Goal: Obtain resource: Download file/media

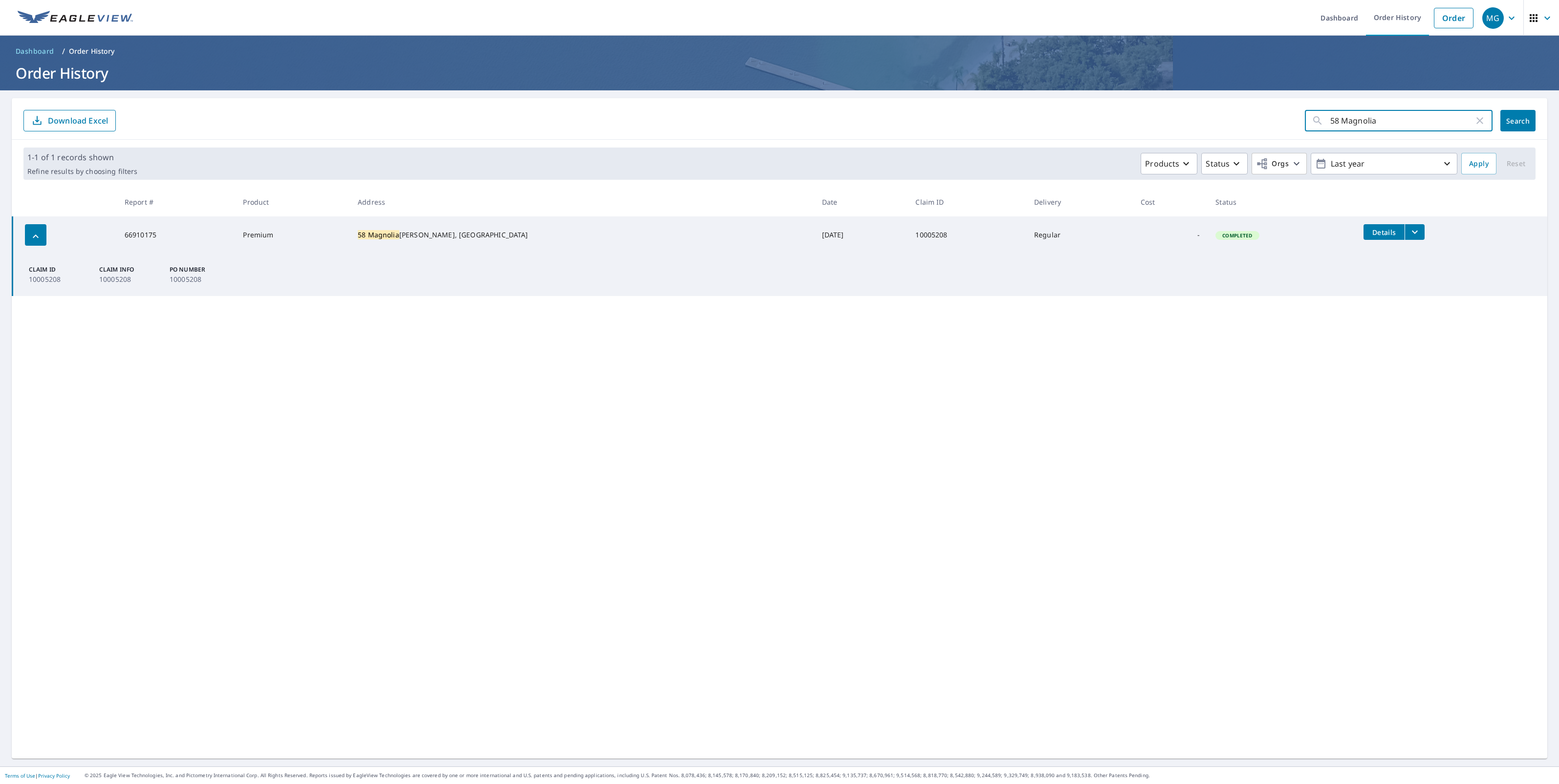
click at [1438, 114] on input "58 Magnolia" at bounding box center [1402, 121] width 144 height 28
click at [1423, 120] on input "58 Magnolia" at bounding box center [1402, 121] width 144 height 28
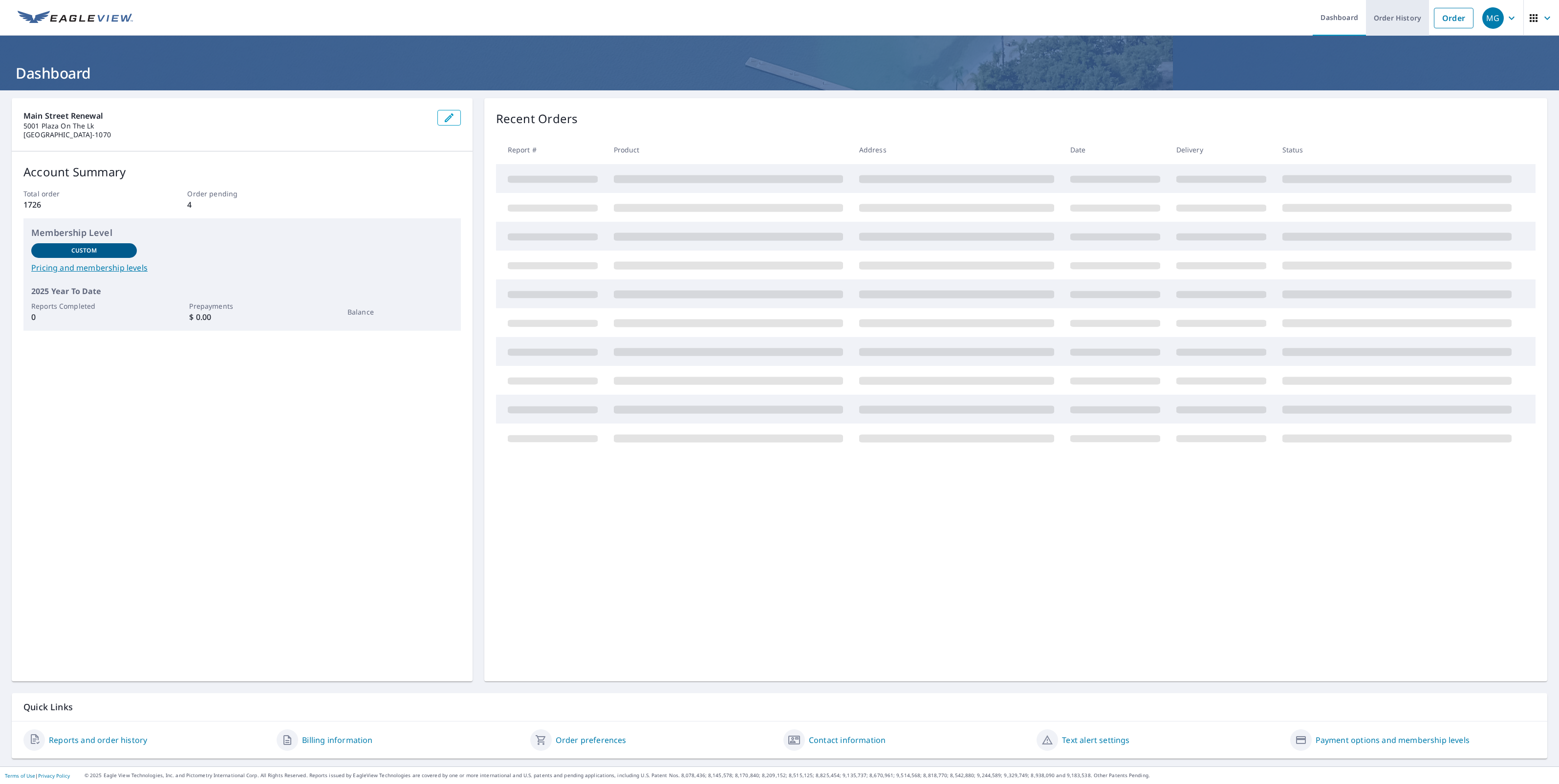
click at [1389, 24] on link "Order History" at bounding box center [1398, 18] width 63 height 36
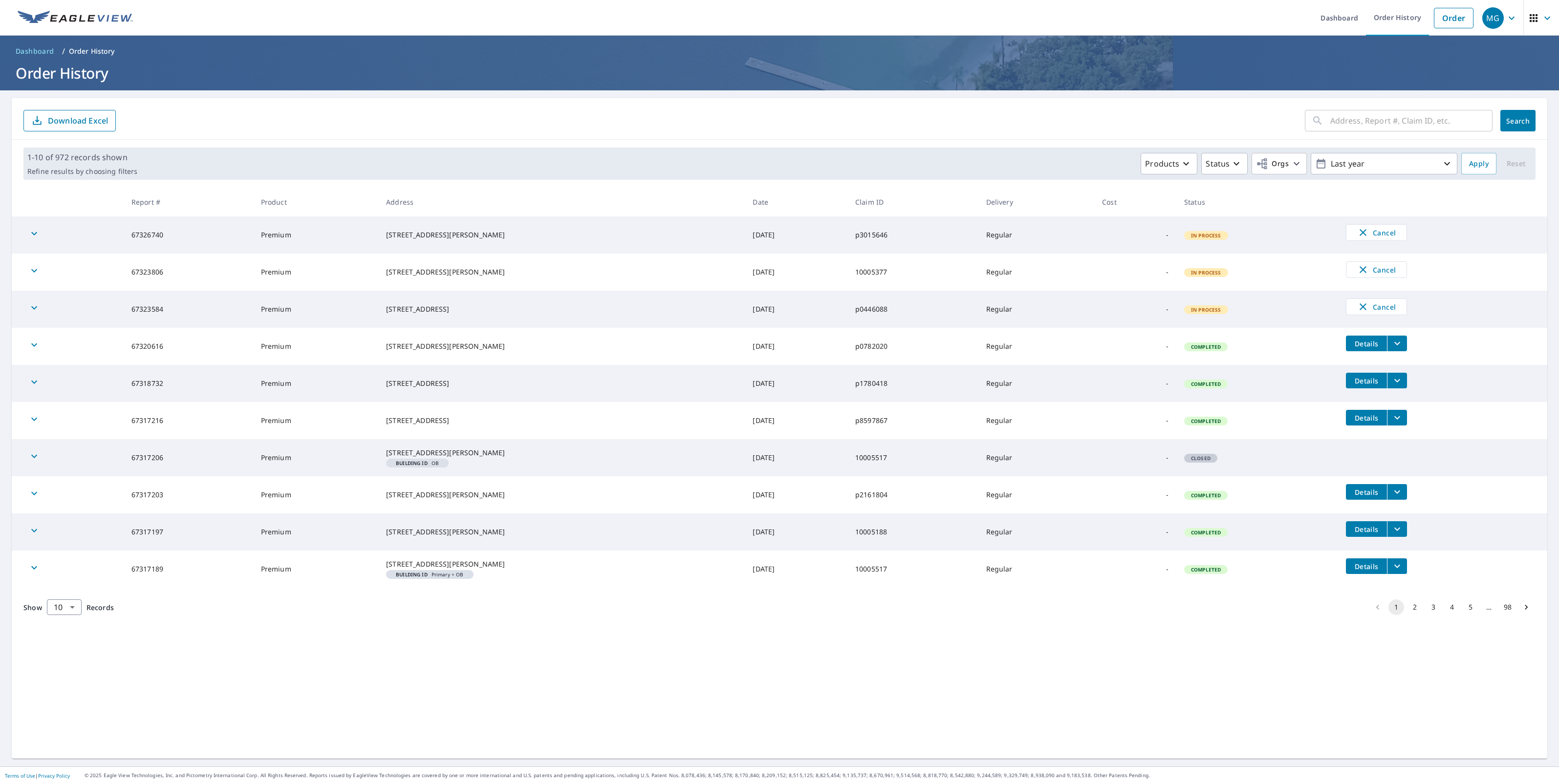
click at [1331, 116] on input "text" at bounding box center [1412, 121] width 162 height 28
paste input "[PERSON_NAME]"
click at [1428, 118] on input "[PERSON_NAME]" at bounding box center [1402, 121] width 144 height 28
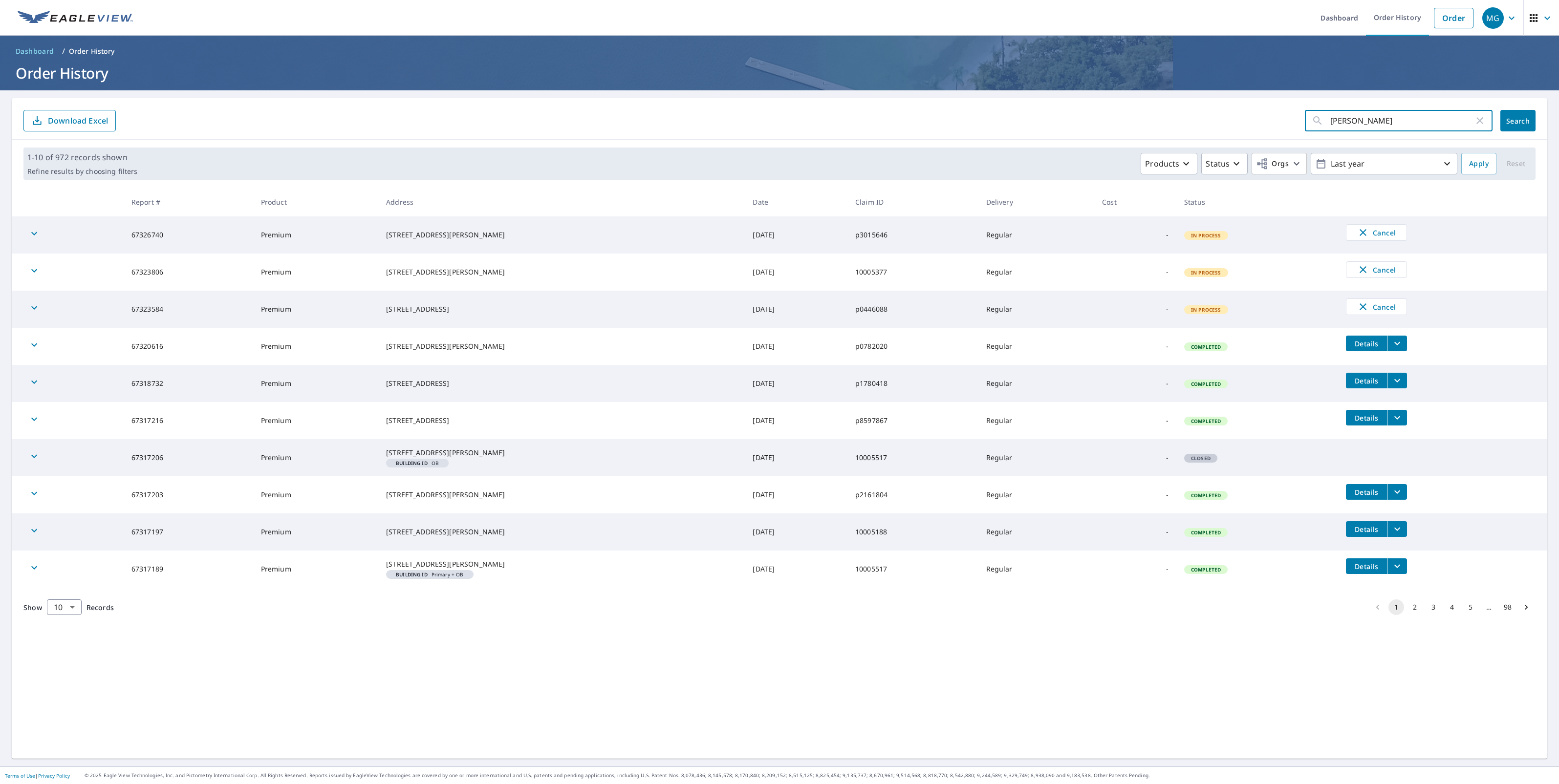
paste input "[STREET_ADDRESS]"
type input "[STREET_ADDRESS]"
click at [1508, 121] on span "Search" at bounding box center [1518, 121] width 19 height 9
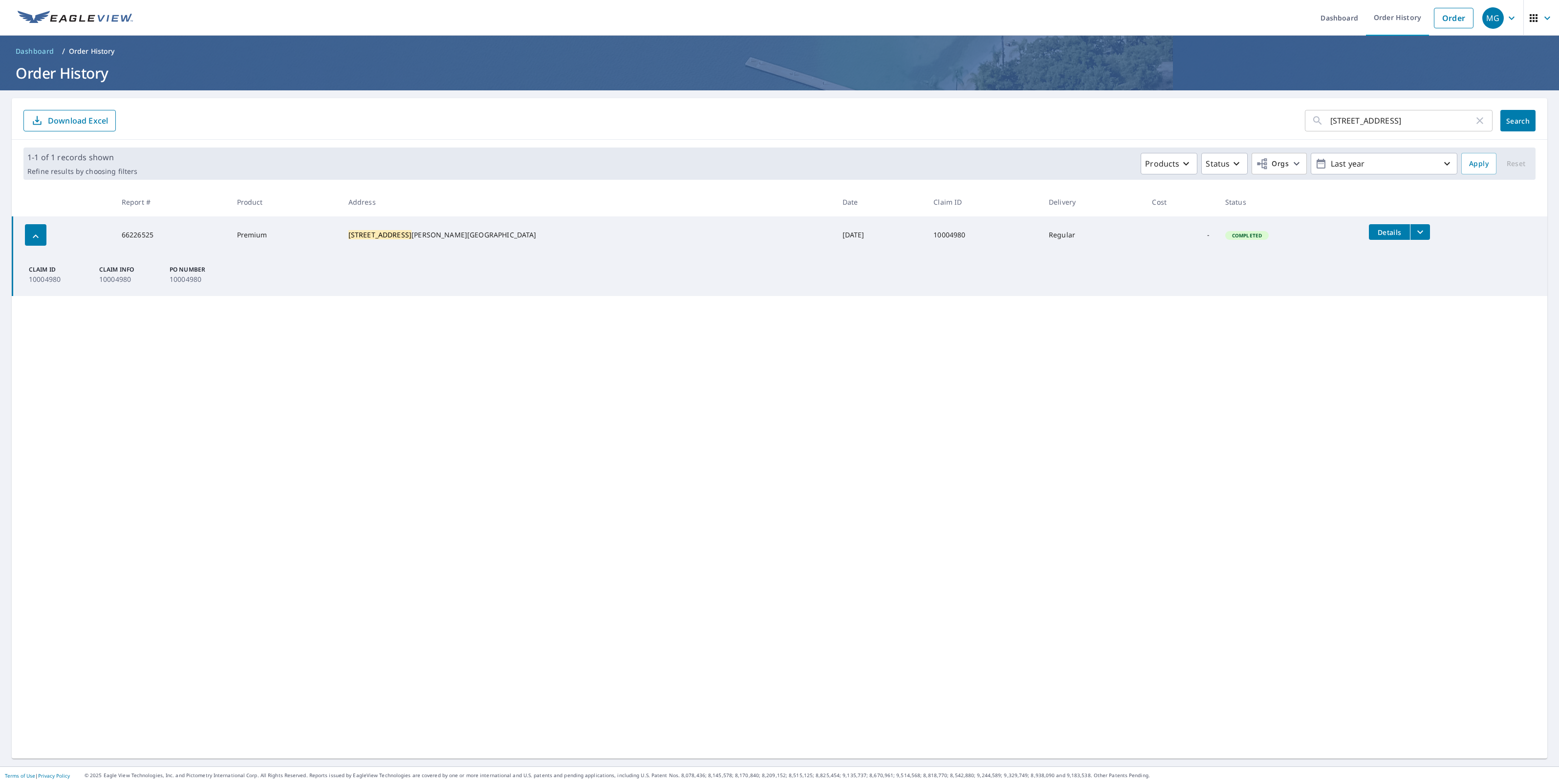
click at [1410, 238] on button "filesDropdownBtn-66226525" at bounding box center [1420, 231] width 20 height 16
click at [1212, 219] on label "ECPremium Report" at bounding box center [1190, 214] width 63 height 9
click at [1159, 219] on input "ECPremium Report" at bounding box center [1149, 215] width 21 height 21
checkbox input "true"
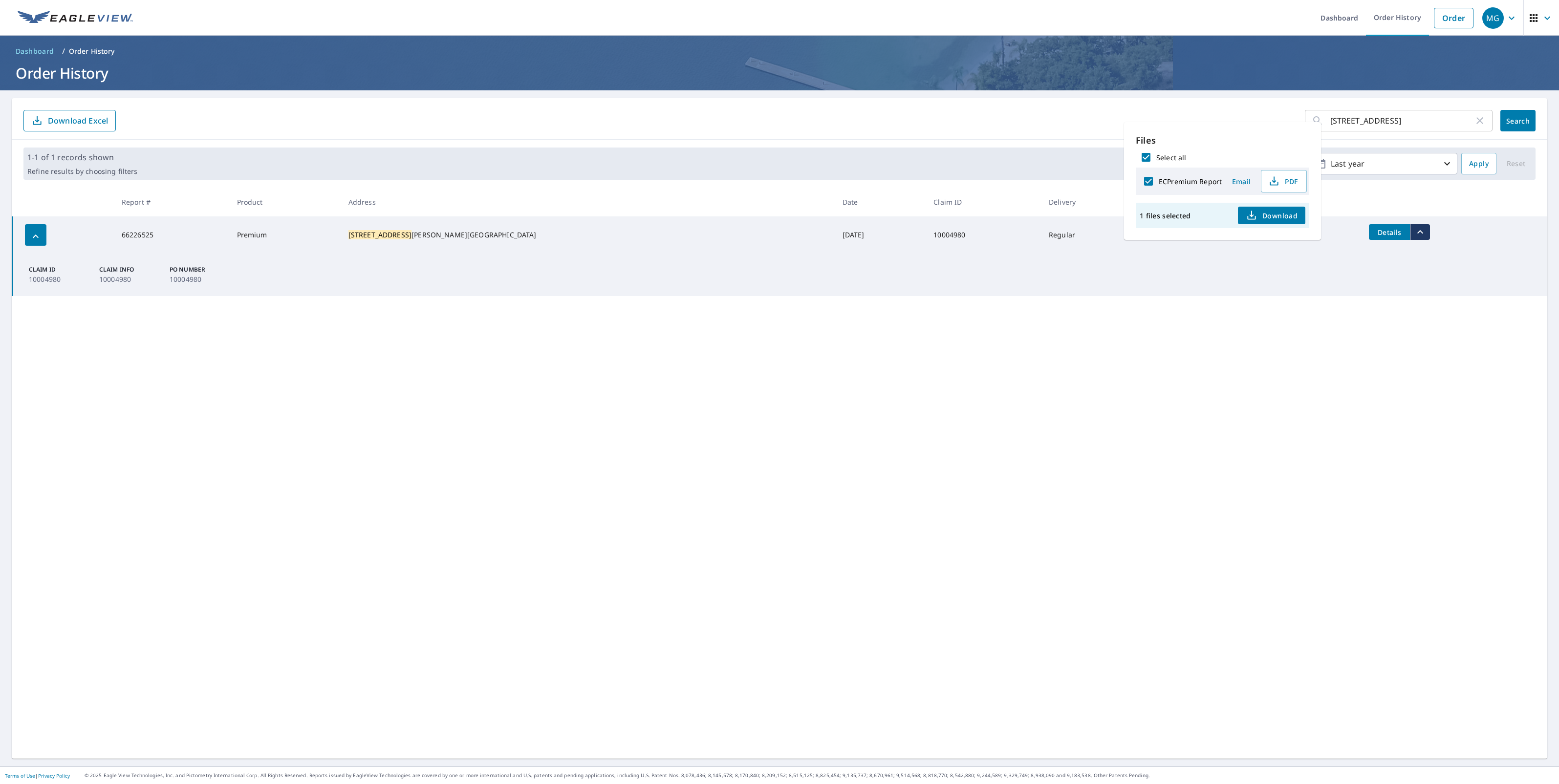
click at [1295, 225] on div "1 files selected Download" at bounding box center [1222, 216] width 173 height 25
click at [1289, 219] on span "Download" at bounding box center [1272, 216] width 52 height 12
click at [1409, 127] on input "[STREET_ADDRESS]" at bounding box center [1402, 121] width 144 height 28
click at [1414, 124] on input "[STREET_ADDRESS]" at bounding box center [1402, 121] width 144 height 28
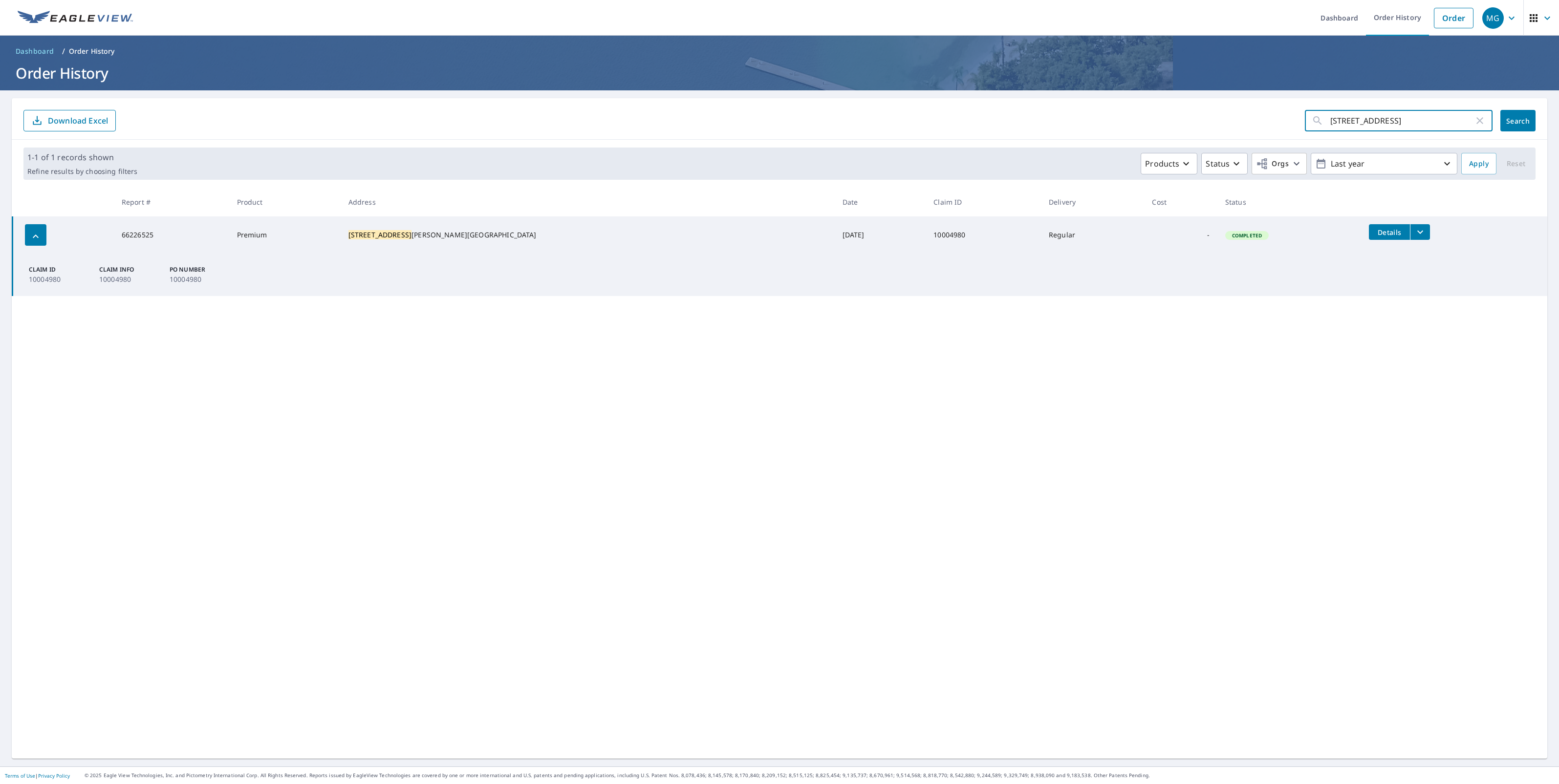
click at [1414, 124] on input "[STREET_ADDRESS]" at bounding box center [1402, 121] width 144 height 28
paste input "[STREET_ADDRESS]"
drag, startPoint x: 1357, startPoint y: 123, endPoint x: 1596, endPoint y: 127, distance: 239.0
click at [1558, 127] on html "MG MG Dashboard Order History Order MG Dashboard / Order History Order History …" at bounding box center [779, 392] width 1559 height 784
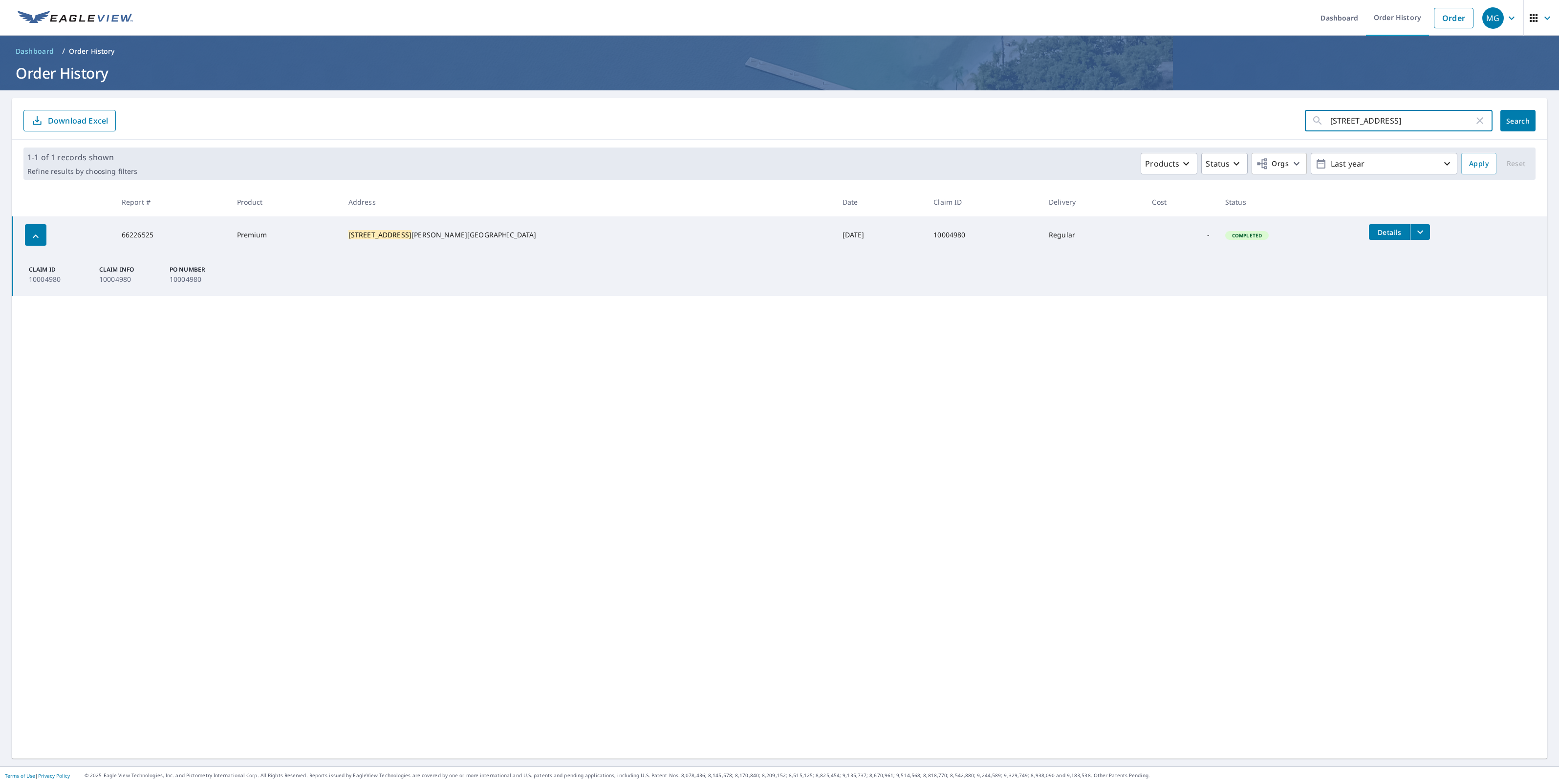
scroll to position [0, 0]
type input "[STREET_ADDRESS]"
click at [1508, 121] on span "Search" at bounding box center [1518, 121] width 19 height 9
click at [1397, 236] on icon "filesDropdownBtn-66292264" at bounding box center [1403, 232] width 12 height 12
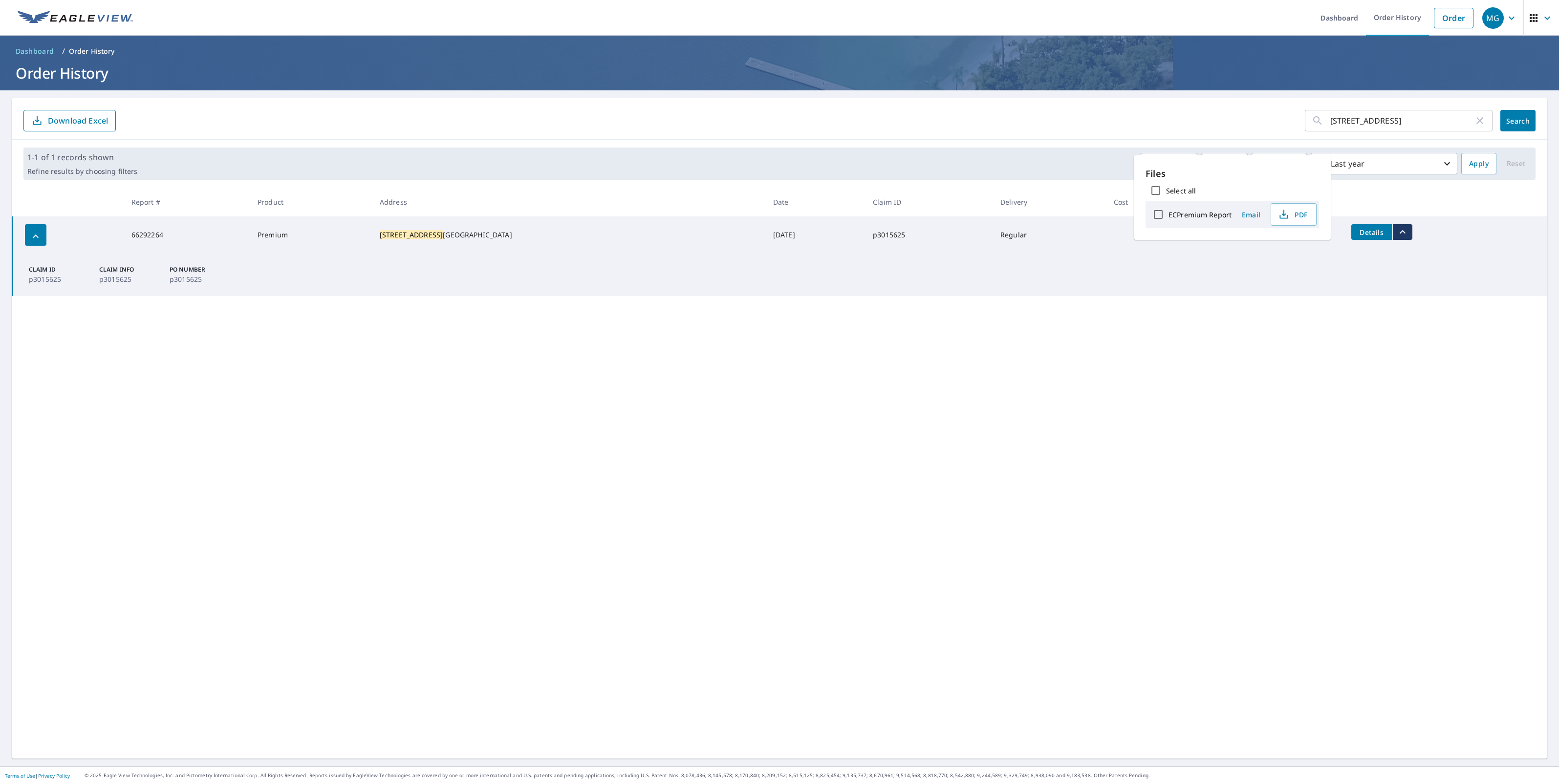
click at [1195, 211] on label "ECPremium Report" at bounding box center [1200, 214] width 63 height 9
click at [1168, 211] on input "ECPremium Report" at bounding box center [1159, 215] width 21 height 21
checkbox input "true"
click at [1261, 220] on icon "button" at bounding box center [1261, 216] width 12 height 12
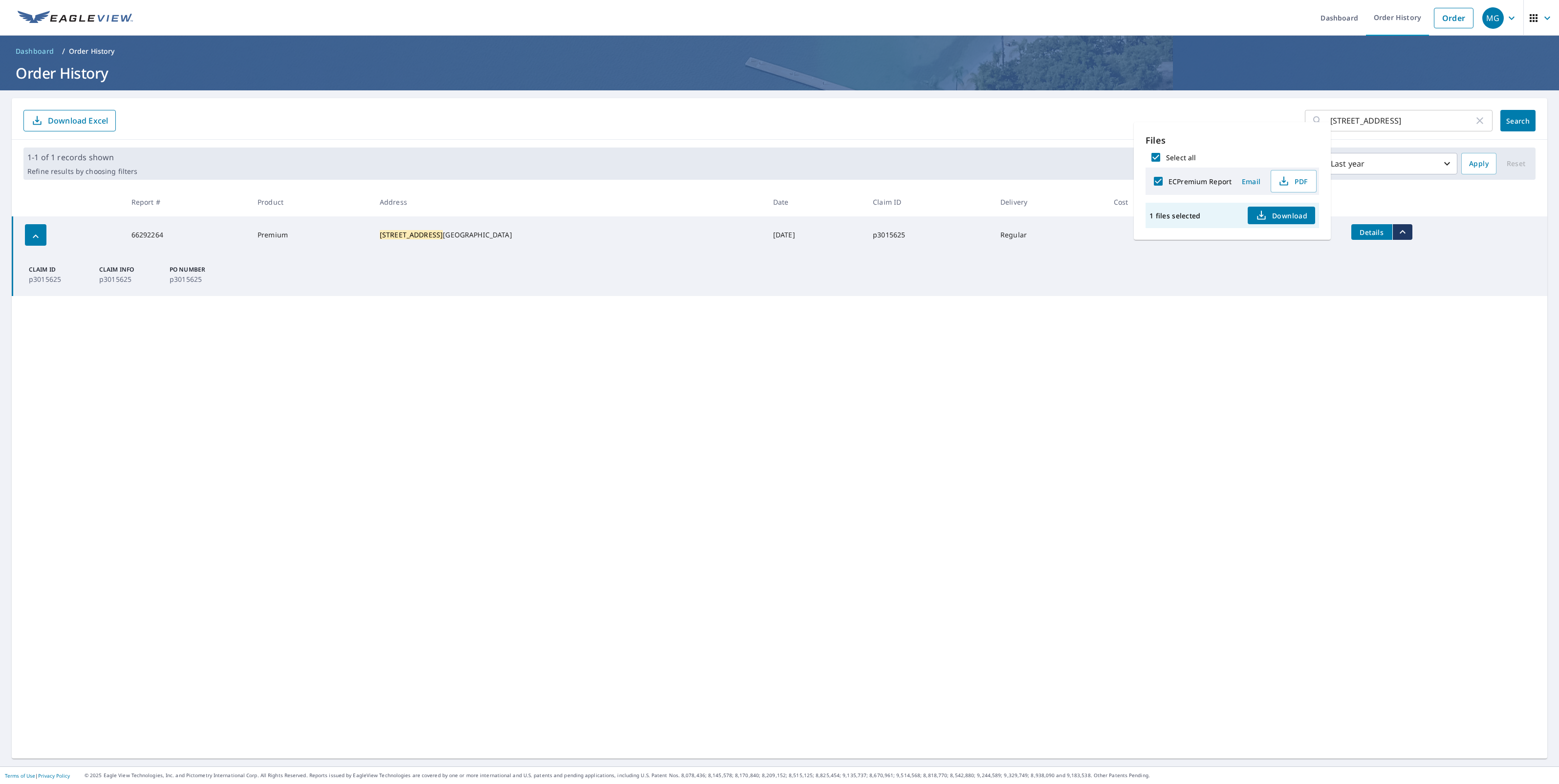
click at [1404, 107] on input "[STREET_ADDRESS]" at bounding box center [1402, 121] width 144 height 28
click at [1409, 114] on input "[STREET_ADDRESS]" at bounding box center [1402, 121] width 144 height 28
paste input "[STREET_ADDRESS]"
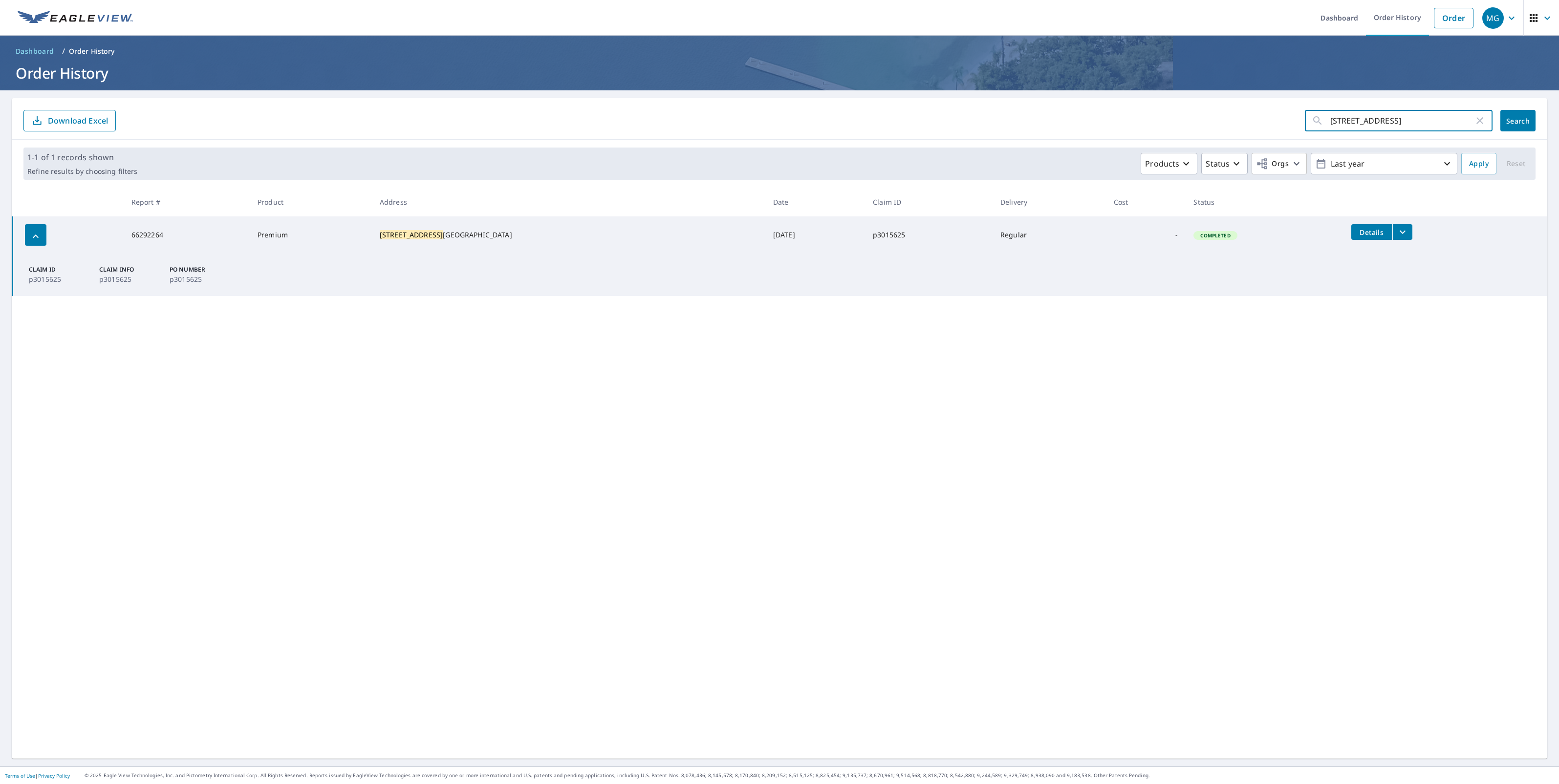
type input "[STREET_ADDRESS]"
click at [1500, 122] on button "Search" at bounding box center [1517, 121] width 35 height 22
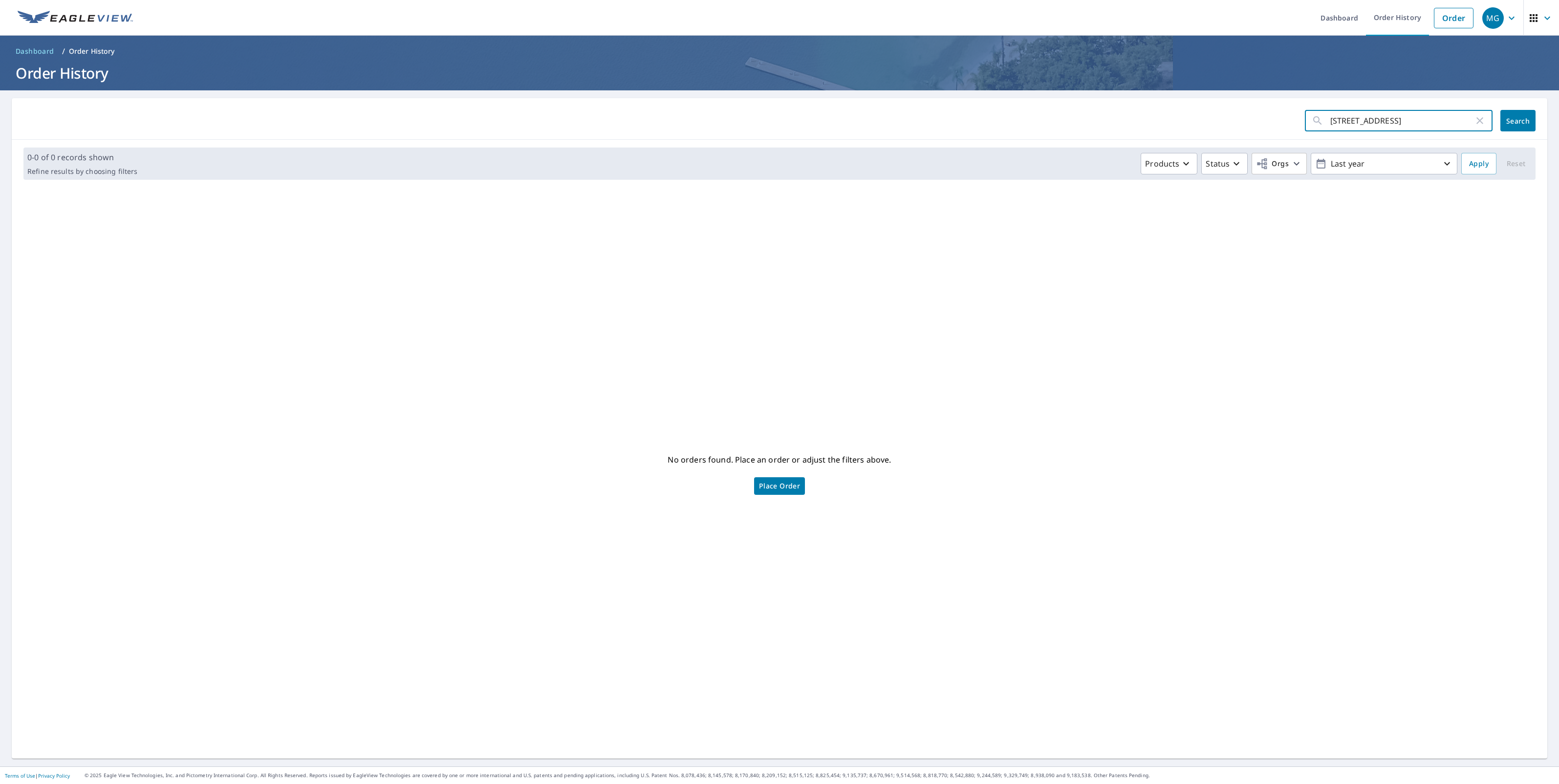
click at [1398, 115] on input "[STREET_ADDRESS]" at bounding box center [1402, 121] width 144 height 28
type input "913 SE 8th"
click button "Search" at bounding box center [1517, 121] width 35 height 22
click at [1400, 112] on input "913 SE 8th" at bounding box center [1402, 121] width 144 height 28
type input "913"
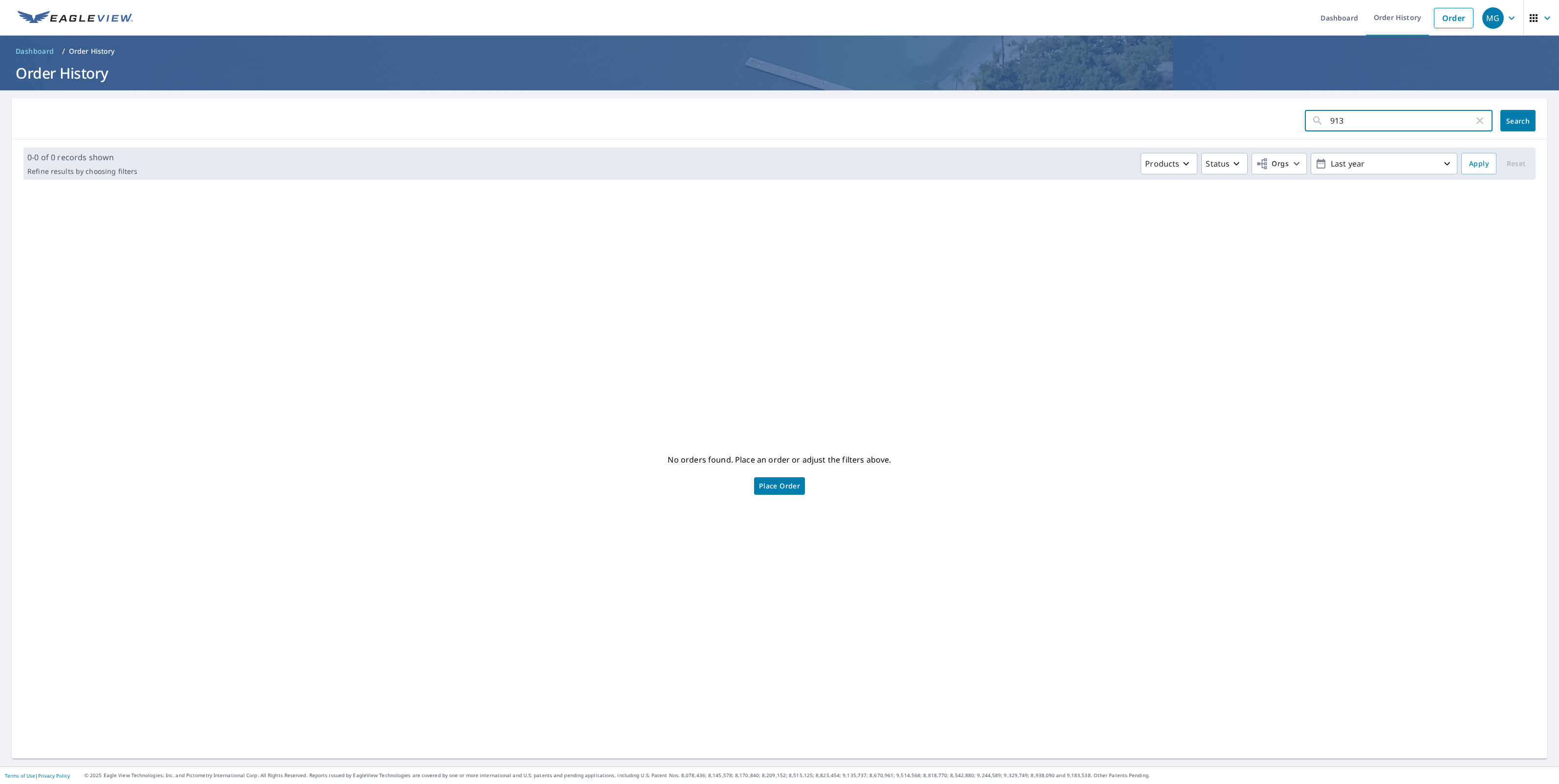
click button "Search" at bounding box center [1517, 121] width 35 height 22
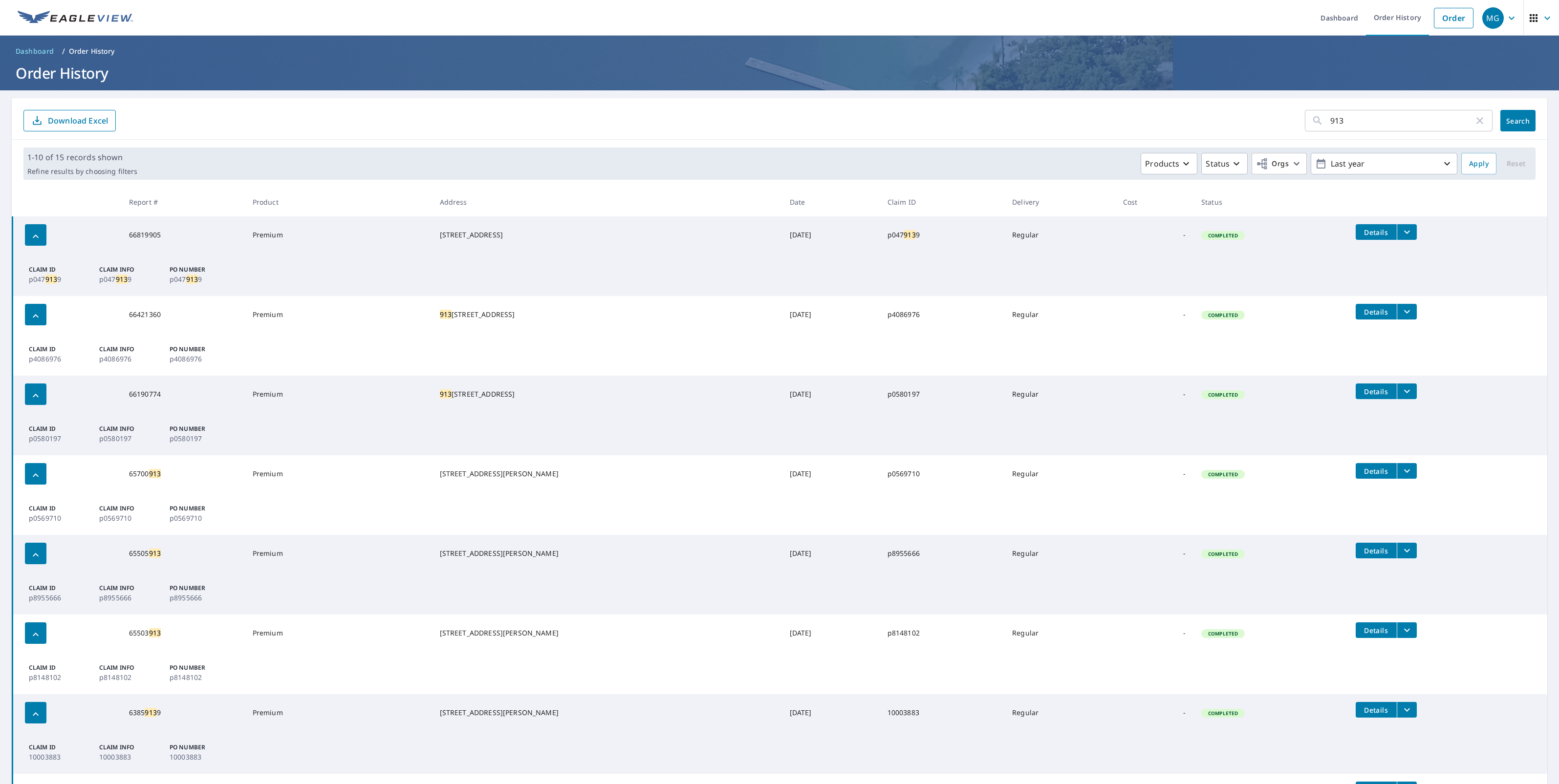
click at [1401, 313] on icon "filesDropdownBtn-66421360" at bounding box center [1407, 312] width 12 height 12
click at [1211, 301] on div "ECPremium Report" at bounding box center [1197, 295] width 83 height 21
click at [1210, 297] on label "ECPremium Report" at bounding box center [1208, 294] width 63 height 9
click at [1177, 297] on input "ECPremium Report" at bounding box center [1166, 295] width 21 height 21
checkbox input "true"
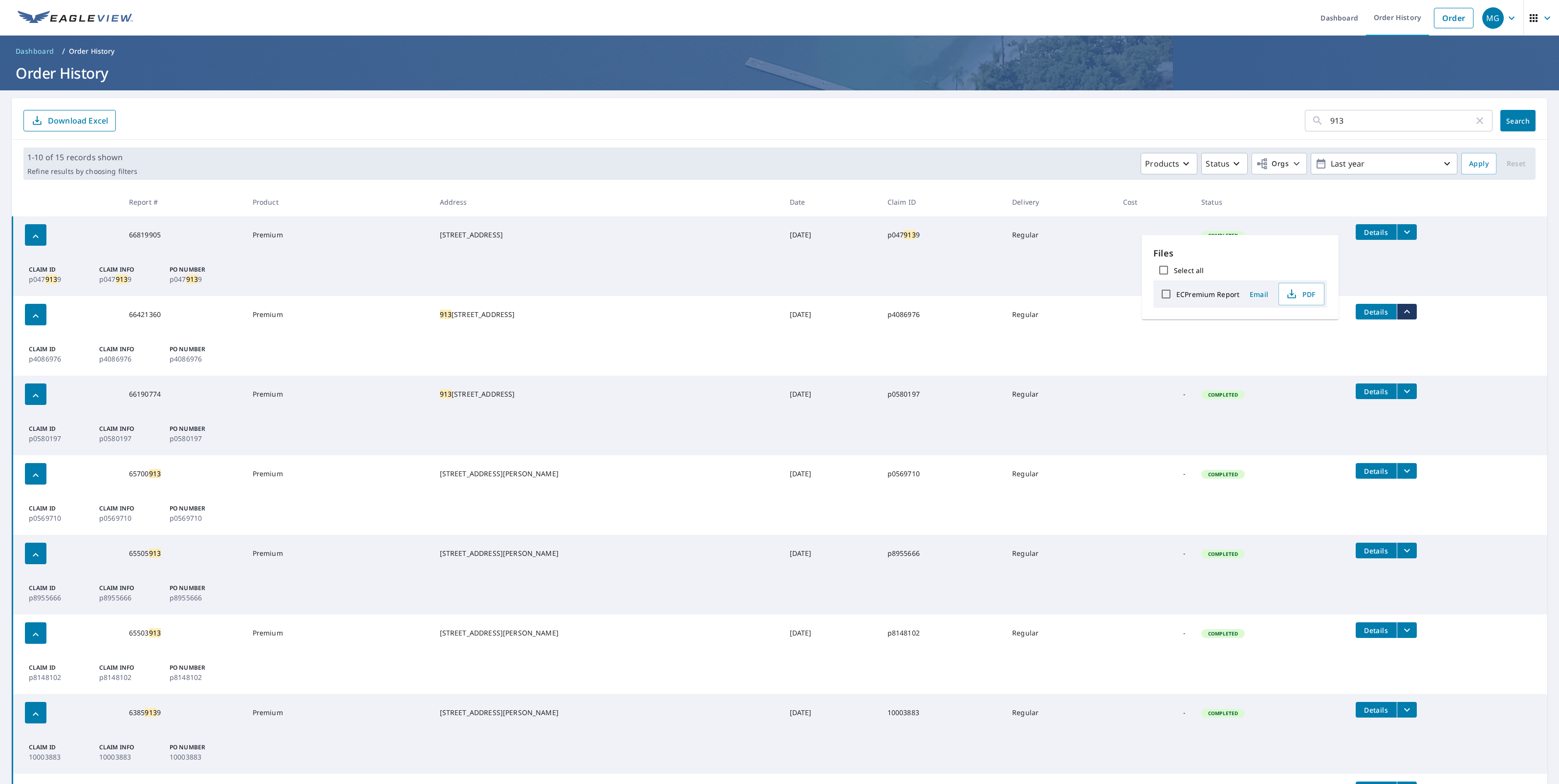
checkbox input "true"
click at [1272, 302] on button "Download" at bounding box center [1289, 295] width 68 height 18
click at [1388, 131] on input "913" at bounding box center [1402, 121] width 144 height 28
click at [1376, 118] on input "913" at bounding box center [1402, 121] width 144 height 28
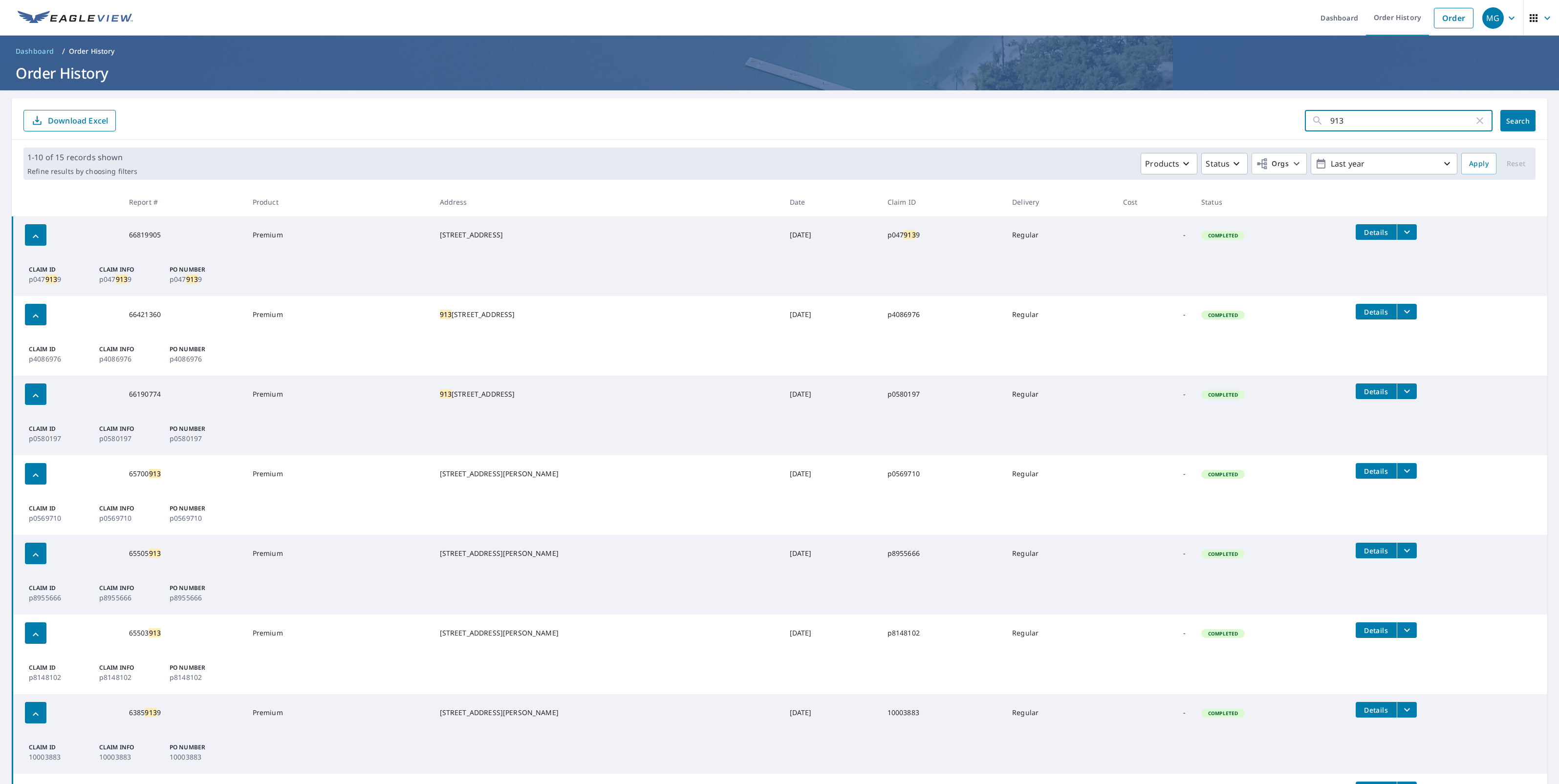
paste input "[STREET_ADDRESS]"
drag, startPoint x: 1377, startPoint y: 122, endPoint x: 1582, endPoint y: 129, distance: 205.1
click at [1558, 129] on html "MG MG Dashboard Order History Order MG Dashboard / Order History Order History …" at bounding box center [779, 392] width 1559 height 784
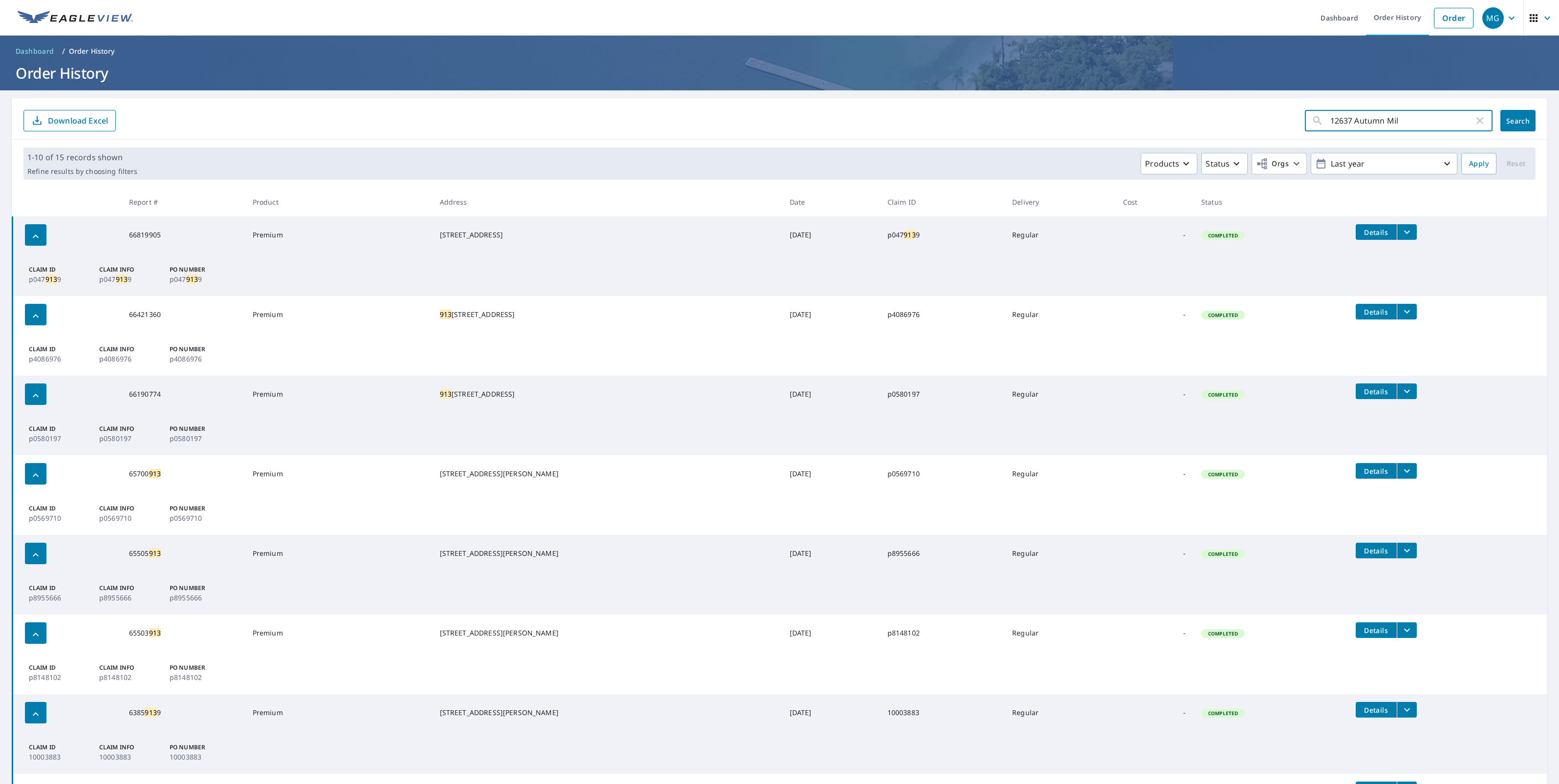
type input "12637 Autumn Mil"
click at [1504, 129] on button "Search" at bounding box center [1517, 121] width 35 height 22
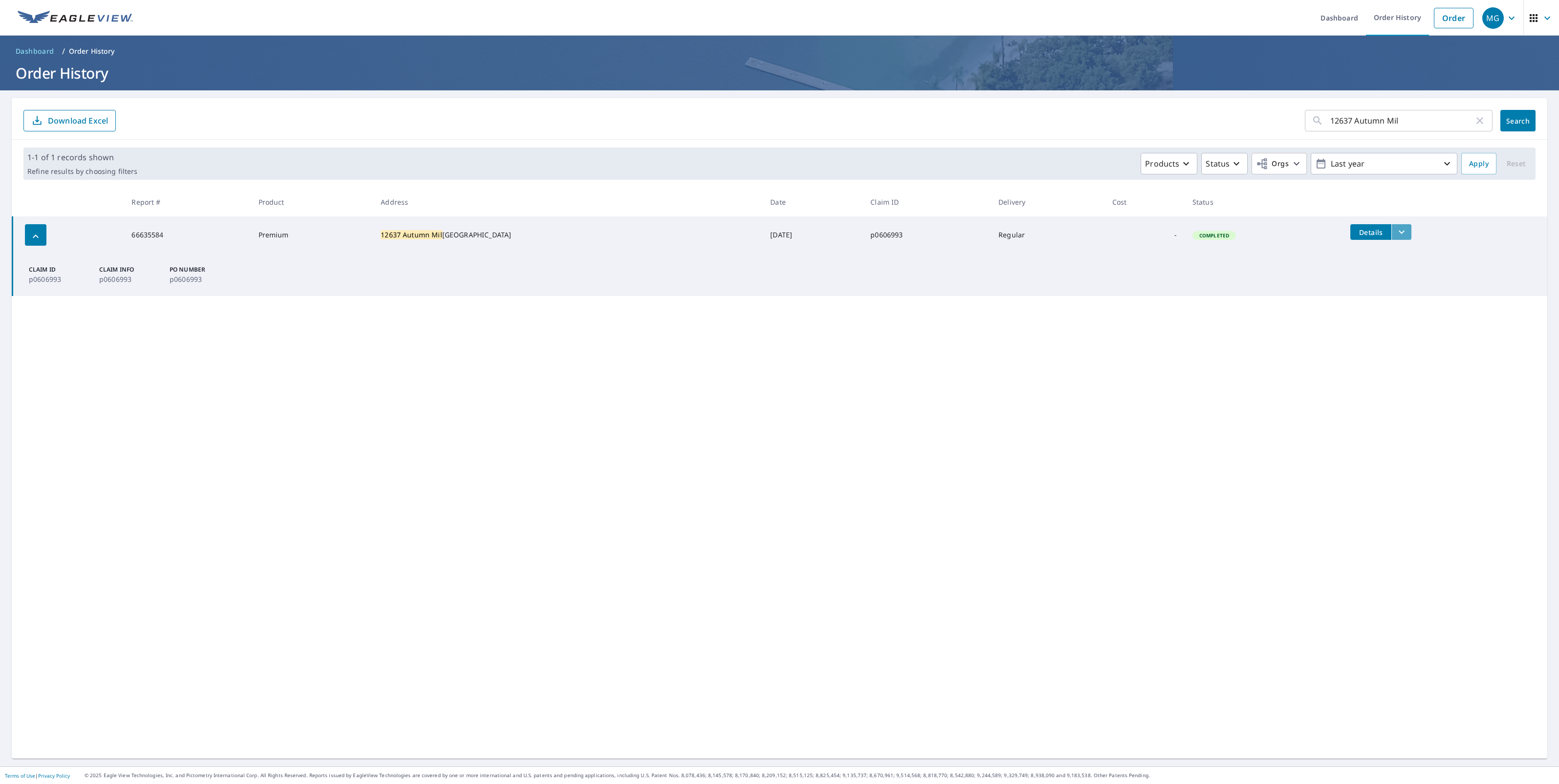
click at [1396, 237] on icon "filesDropdownBtn-66635584" at bounding box center [1402, 232] width 12 height 12
click at [1185, 206] on div "ECPremium Report" at bounding box center [1182, 215] width 83 height 21
click at [1178, 213] on label "ECPremium Report" at bounding box center [1192, 214] width 63 height 9
click at [1161, 213] on input "ECPremium Report" at bounding box center [1151, 215] width 21 height 21
checkbox input "true"
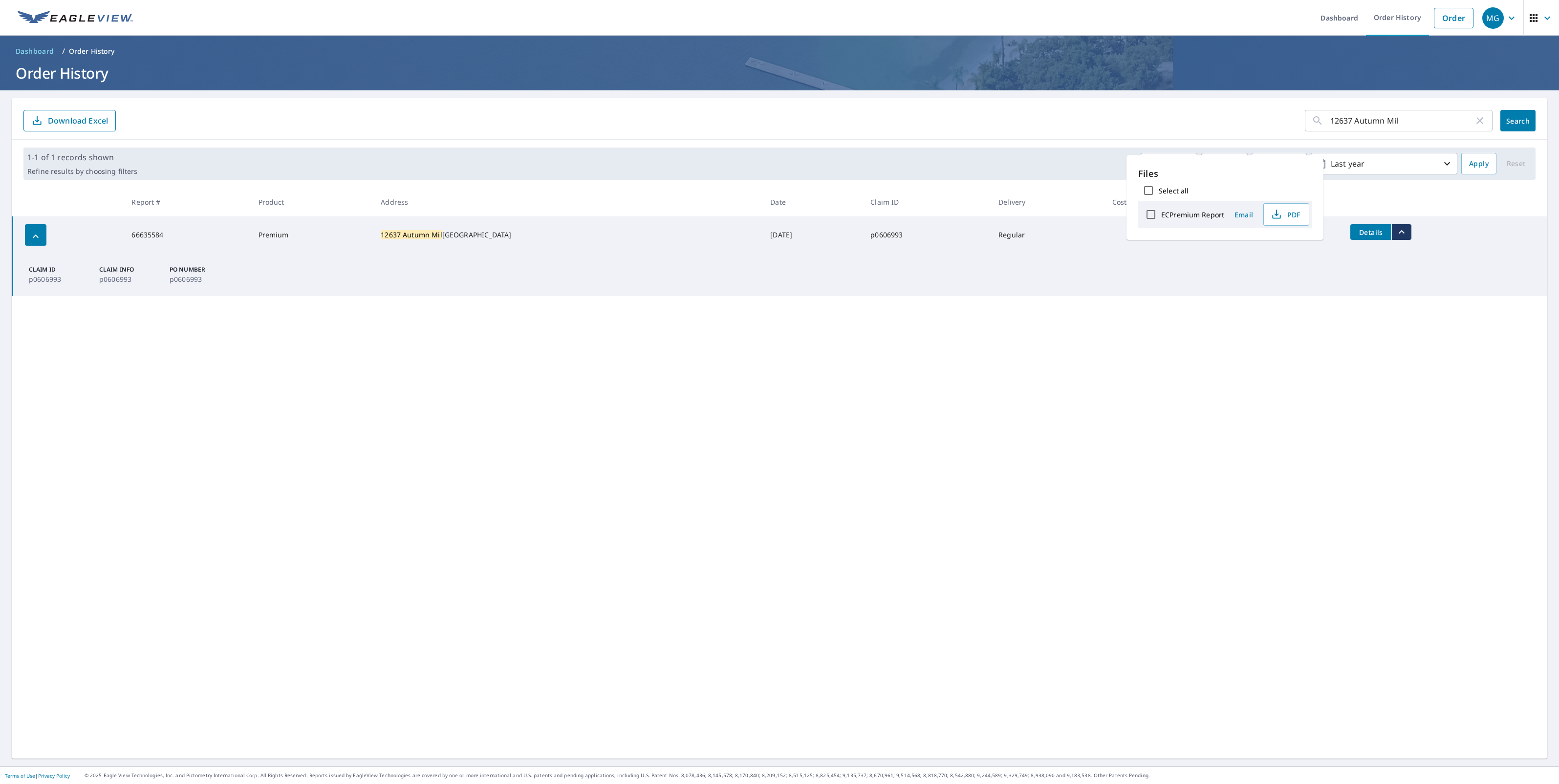
checkbox input "true"
click at [1292, 219] on span "Download" at bounding box center [1274, 216] width 52 height 12
click at [1388, 123] on input "12637 Autumn Mil" at bounding box center [1402, 121] width 144 height 28
click at [1399, 118] on input "12637 Autumn Mil" at bounding box center [1402, 121] width 144 height 28
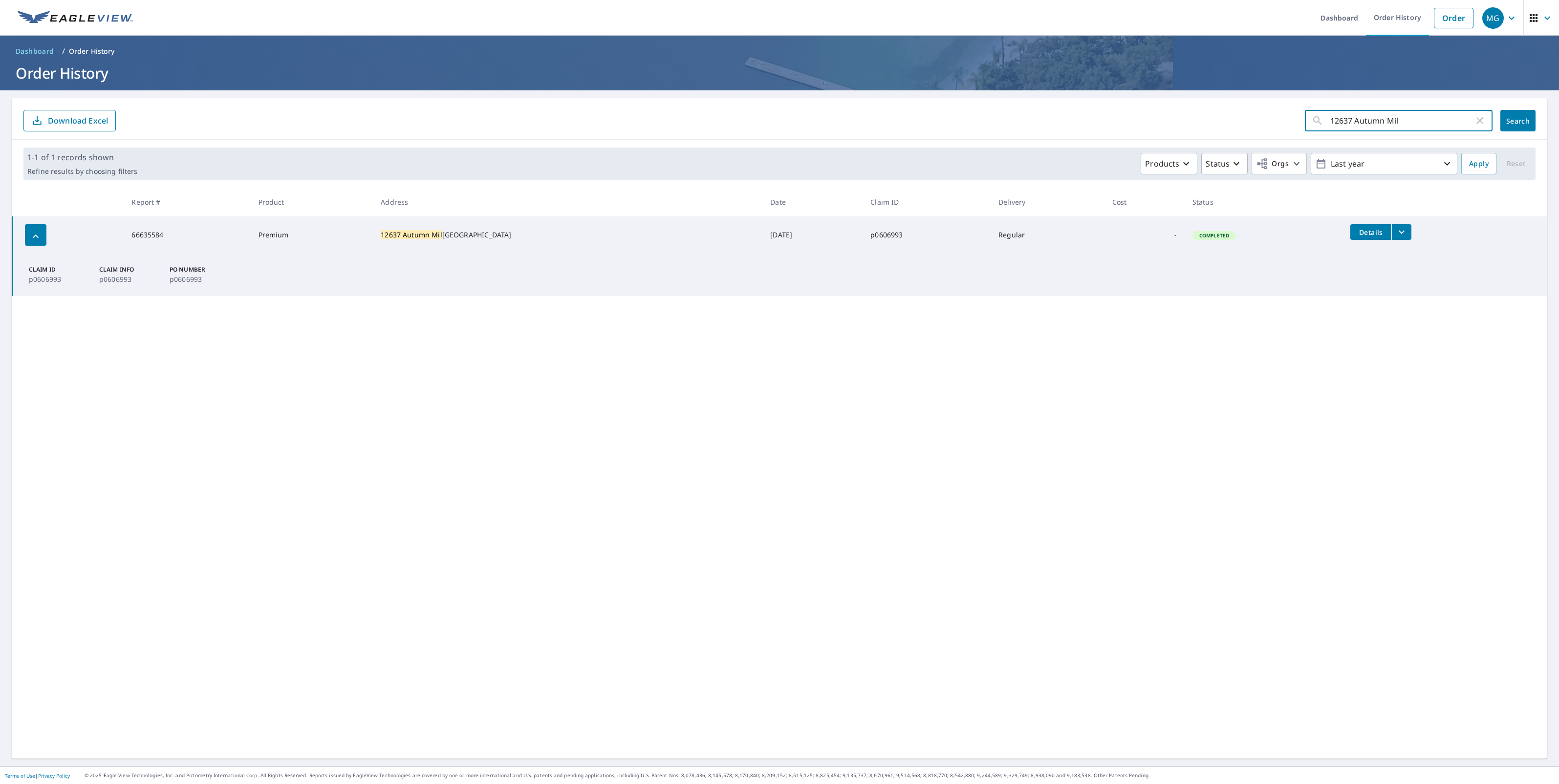
click at [1399, 118] on input "12637 Autumn Mil" at bounding box center [1402, 121] width 144 height 28
paste input "7293 [PERSON_NAME]"
drag, startPoint x: 1336, startPoint y: 118, endPoint x: 1229, endPoint y: 123, distance: 107.1
click at [1237, 123] on form "7293 [PERSON_NAME] ​ Search Download Excel" at bounding box center [780, 121] width 1512 height 22
type input "7293 [PERSON_NAME]"
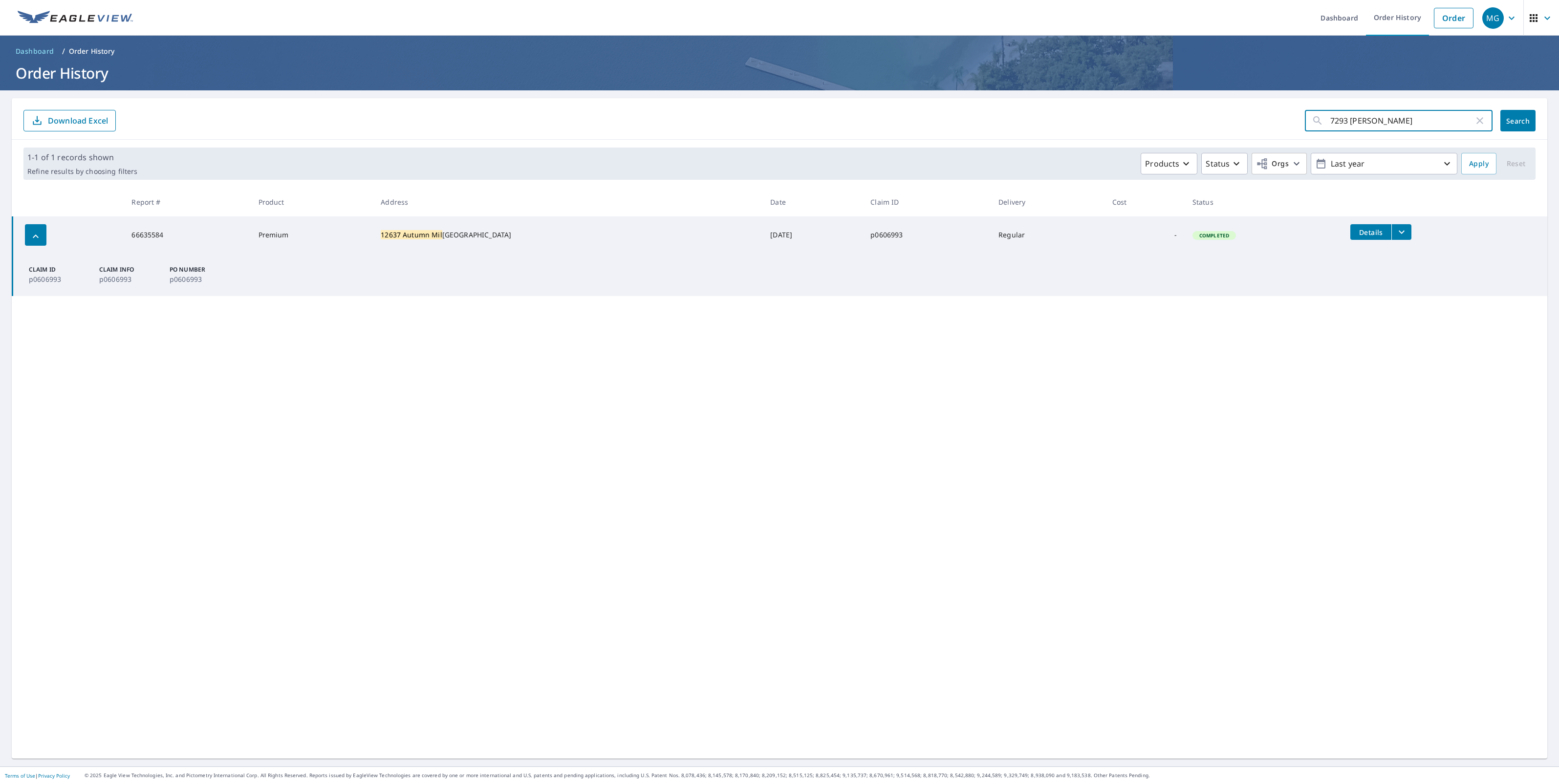
click button "Search" at bounding box center [1517, 121] width 35 height 22
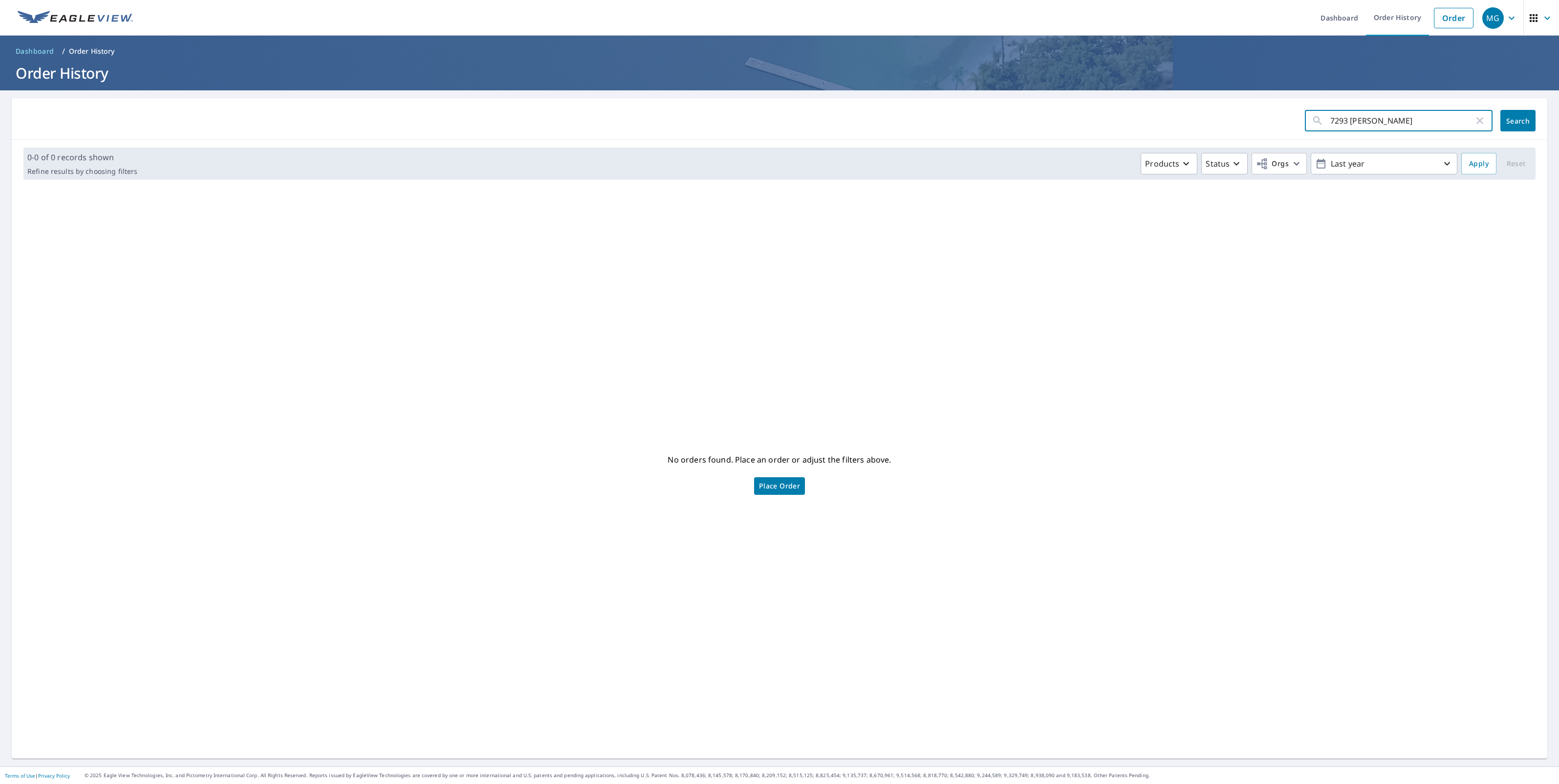
click at [1400, 118] on input "7293 [PERSON_NAME]" at bounding box center [1402, 121] width 144 height 28
type input "7293 [PERSON_NAME]"
click button "Search" at bounding box center [1517, 121] width 35 height 22
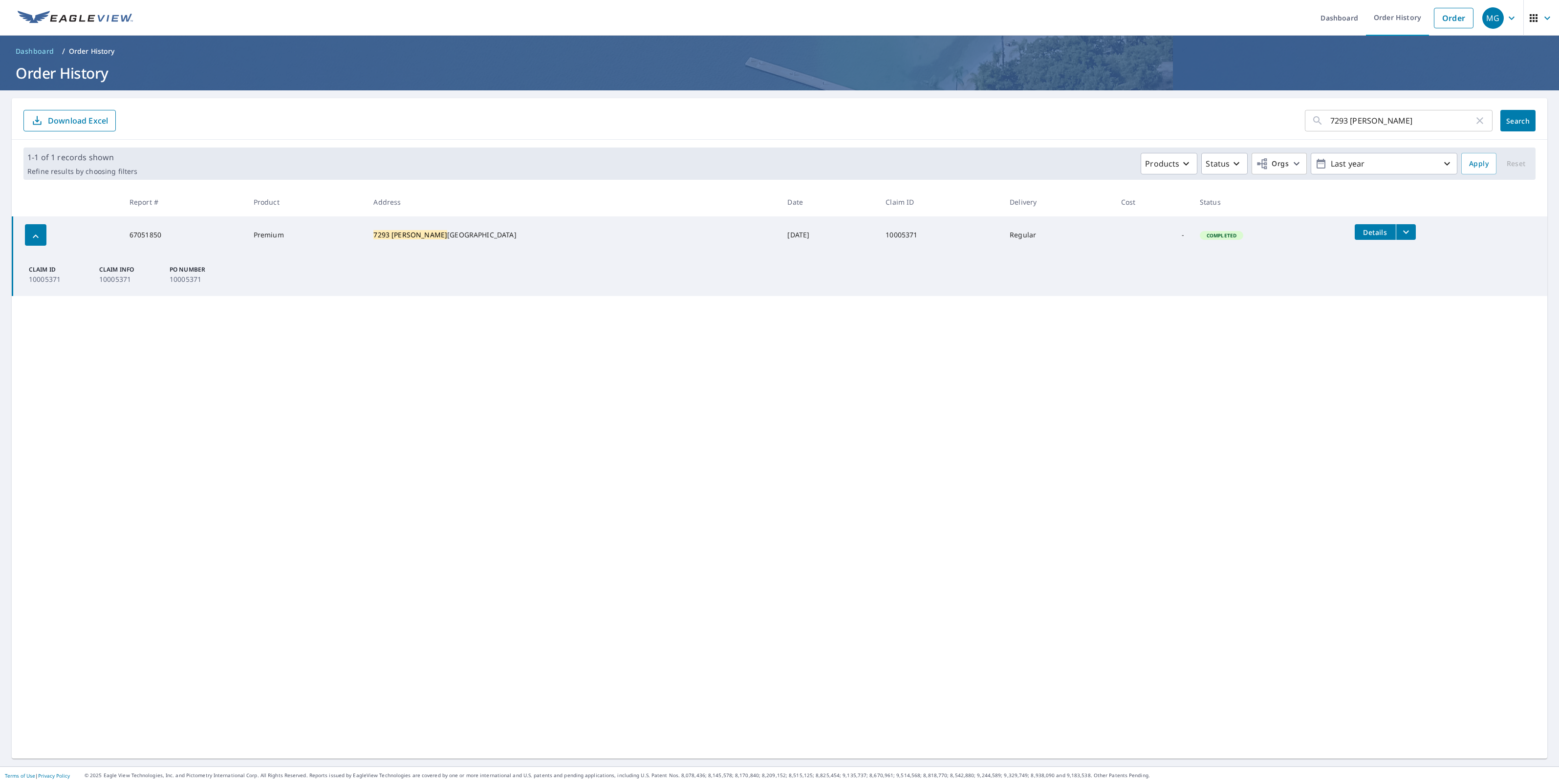
click at [1400, 231] on icon "filesDropdownBtn-67051850" at bounding box center [1406, 232] width 12 height 12
click at [1210, 216] on label "ECPremium Report" at bounding box center [1194, 214] width 63 height 9
click at [1162, 216] on input "ECPremium Report" at bounding box center [1152, 215] width 21 height 21
checkbox input "true"
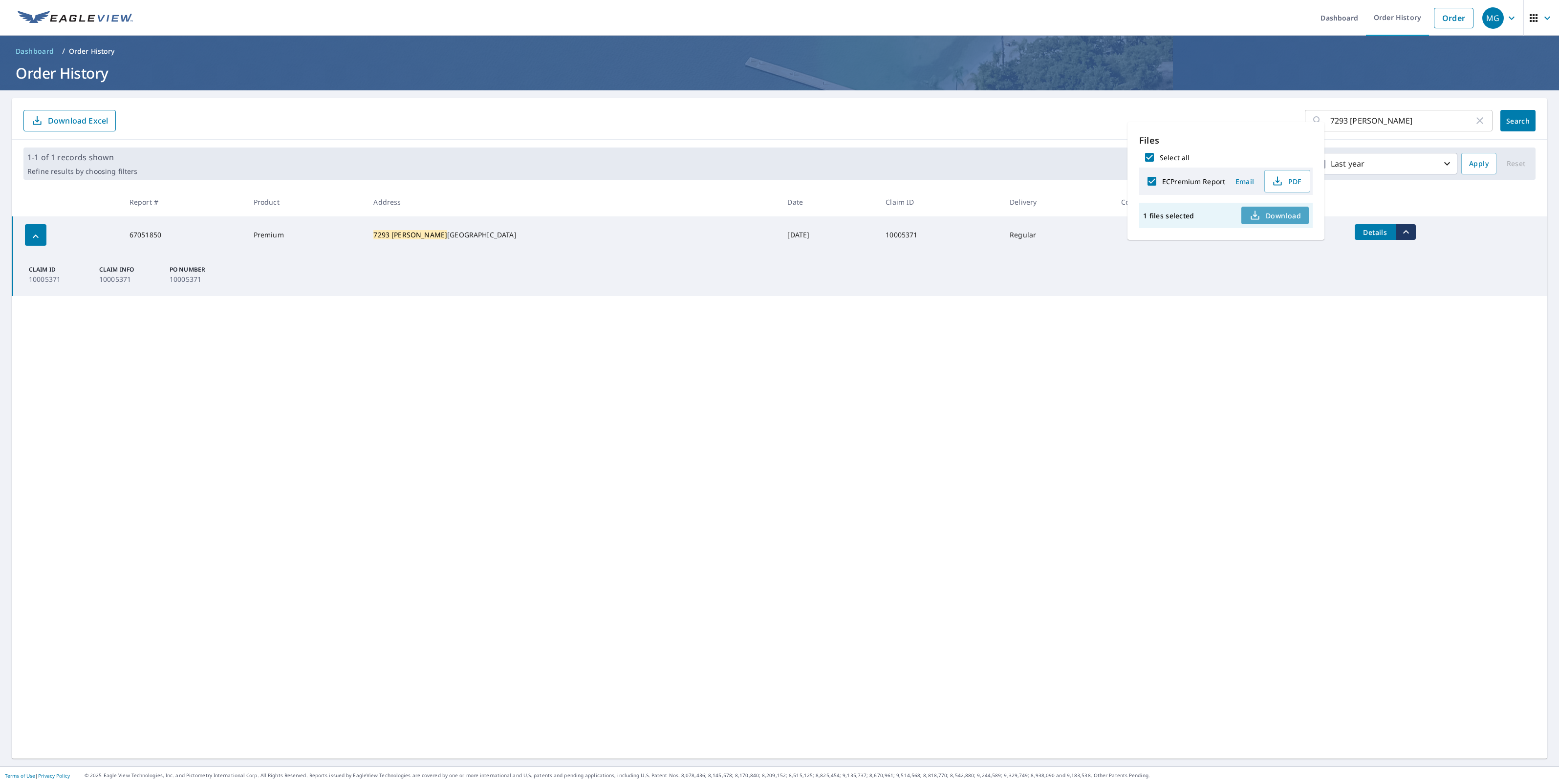
click at [1278, 217] on span "Download" at bounding box center [1275, 216] width 52 height 12
click at [1409, 118] on input "7293 [PERSON_NAME]" at bounding box center [1402, 121] width 144 height 28
paste input "[STREET_ADDRESS][PERSON_NAME]"
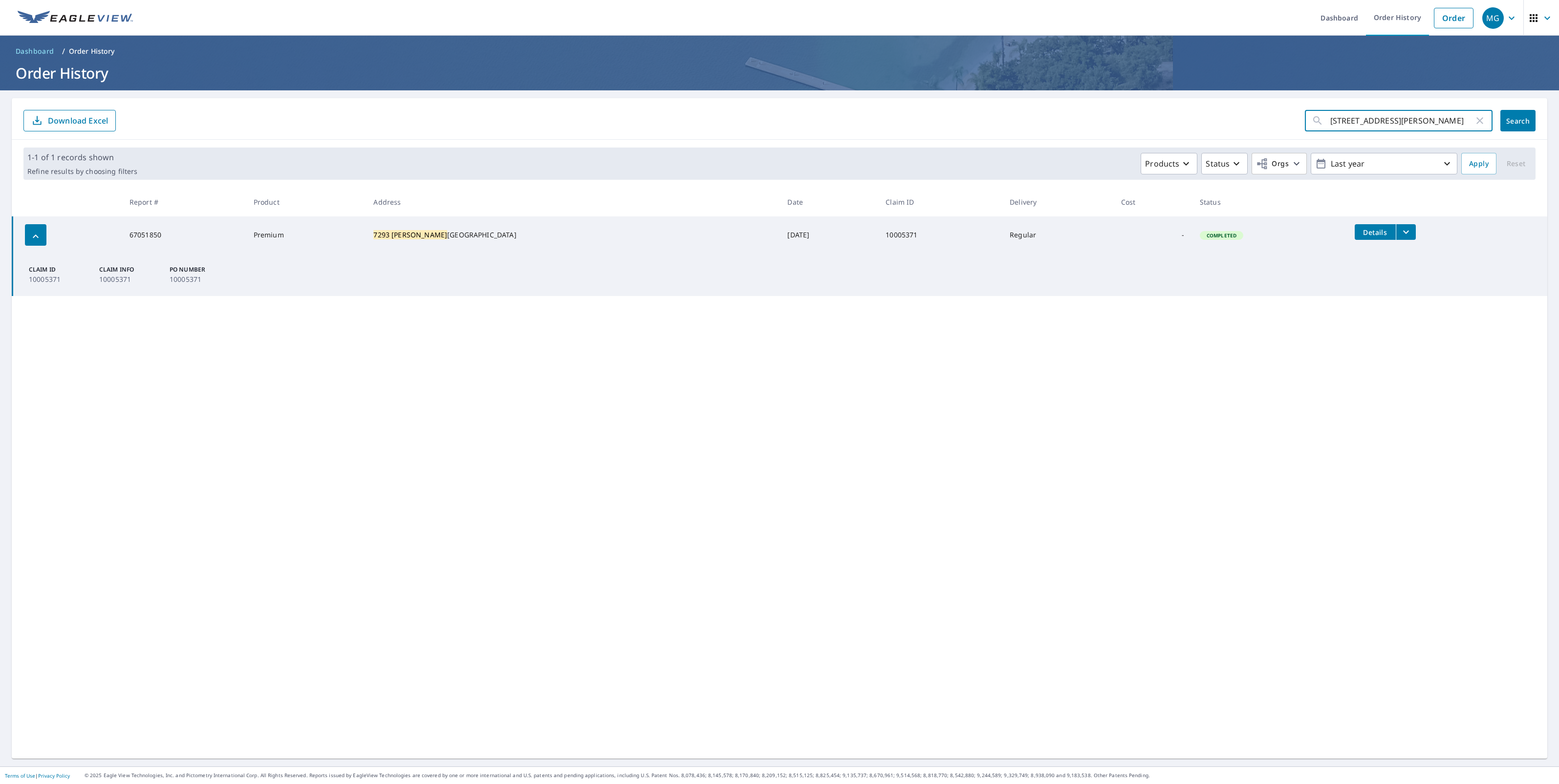
type input "[STREET_ADDRESS][PERSON_NAME]"
click at [1507, 129] on button "Search" at bounding box center [1517, 121] width 35 height 22
click at [1435, 233] on button "filesDropdownBtn-66671765" at bounding box center [1444, 231] width 20 height 16
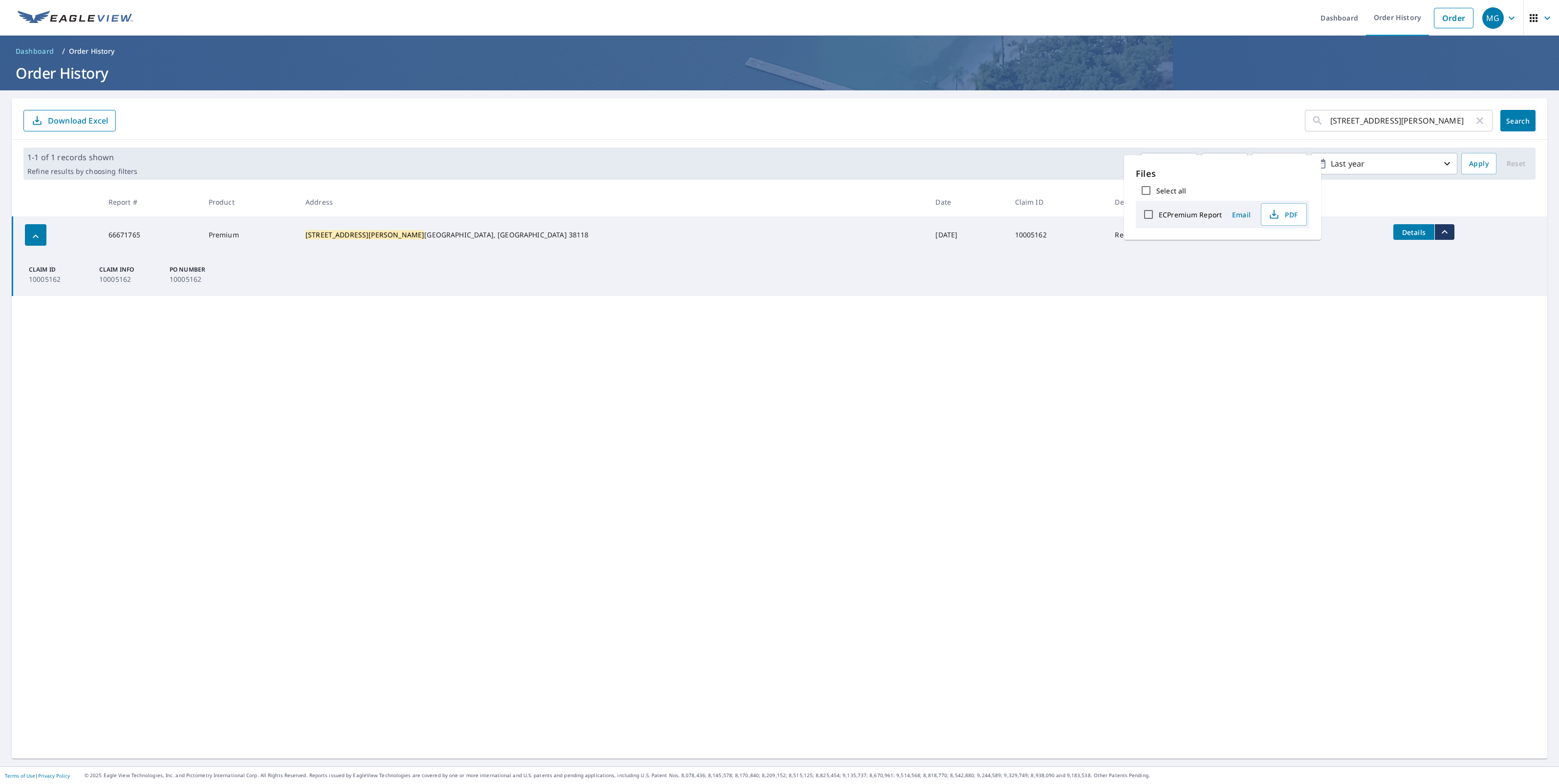
click at [1185, 216] on label "ECPremium Report" at bounding box center [1190, 214] width 63 height 9
click at [1159, 216] on input "ECPremium Report" at bounding box center [1149, 215] width 21 height 21
checkbox input "true"
click at [1255, 213] on icon "button" at bounding box center [1252, 216] width 12 height 12
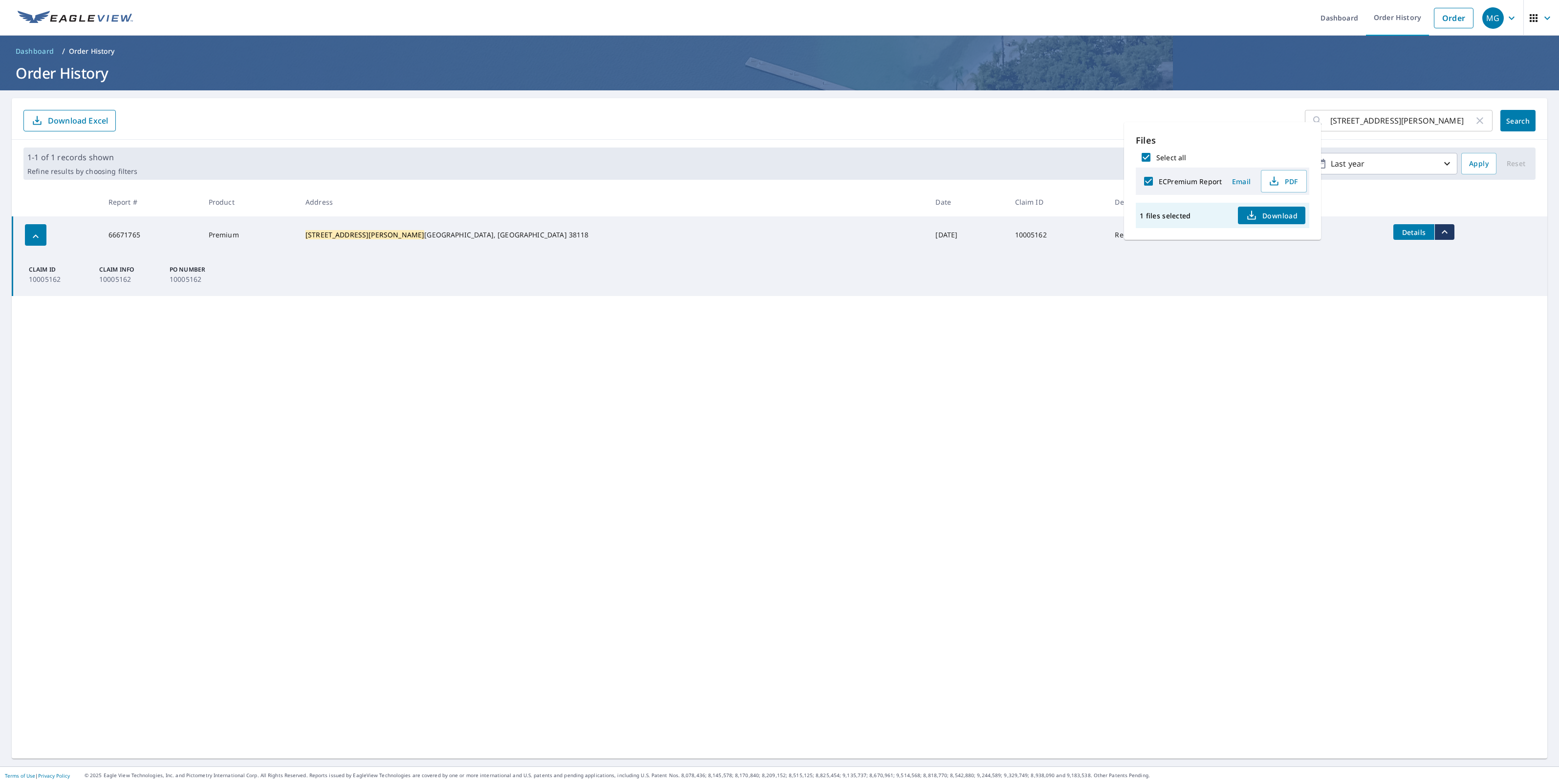
click at [1388, 115] on input "[STREET_ADDRESS][PERSON_NAME]" at bounding box center [1402, 121] width 144 height 28
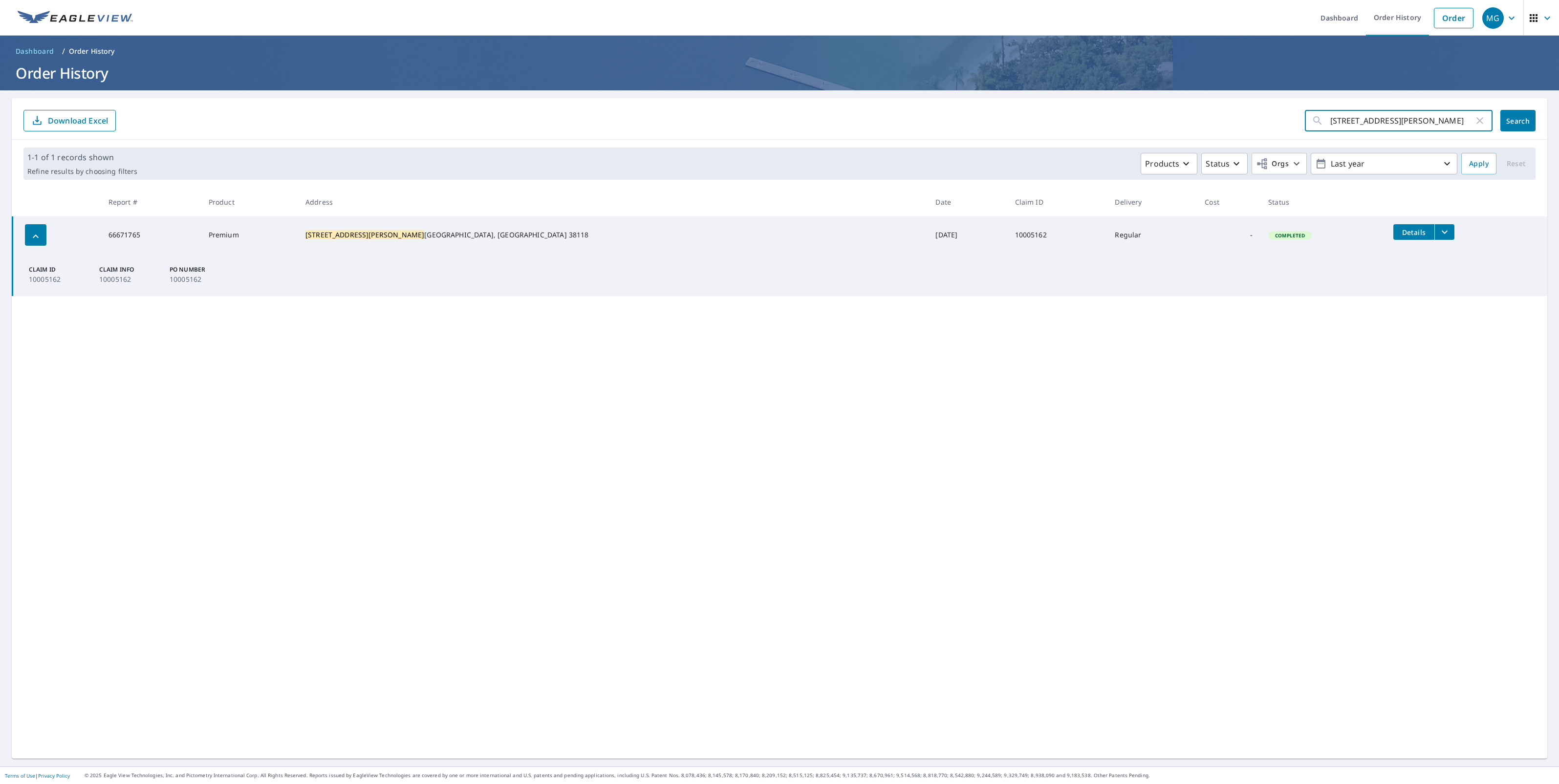
click at [1388, 115] on input "[STREET_ADDRESS][PERSON_NAME]" at bounding box center [1402, 121] width 144 height 28
paste input "4771 GRATLYN TE"
type input "[STREET_ADDRESS][PERSON_NAME]"
click at [1508, 116] on span "Search" at bounding box center [1518, 121] width 19 height 9
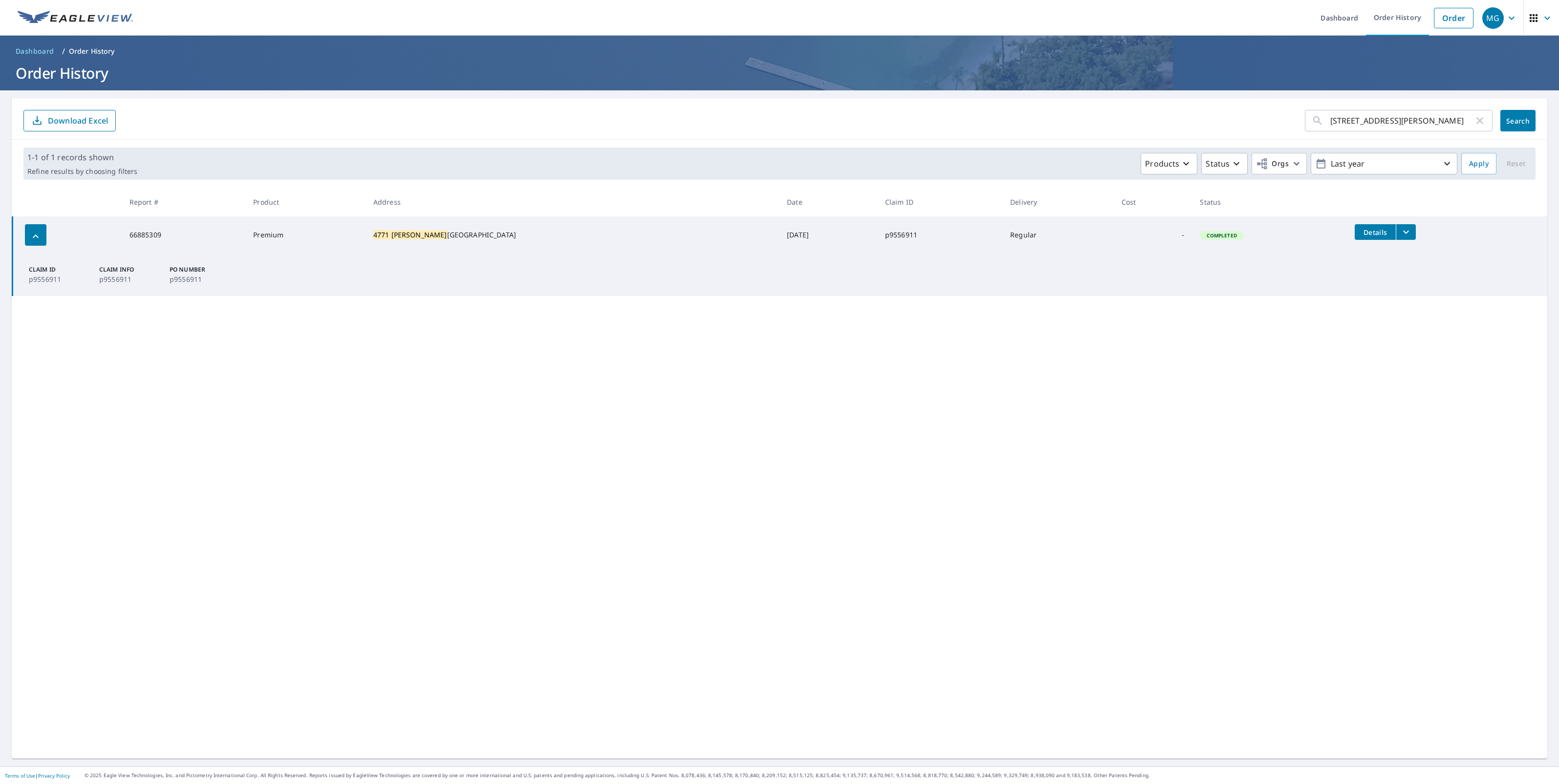
click at [1396, 224] on button "filesDropdownBtn-66885309" at bounding box center [1406, 231] width 20 height 16
click at [1173, 216] on label "ECPremium Report" at bounding box center [1193, 214] width 63 height 9
click at [1162, 216] on input "ECPremium Report" at bounding box center [1151, 215] width 21 height 21
checkbox input "true"
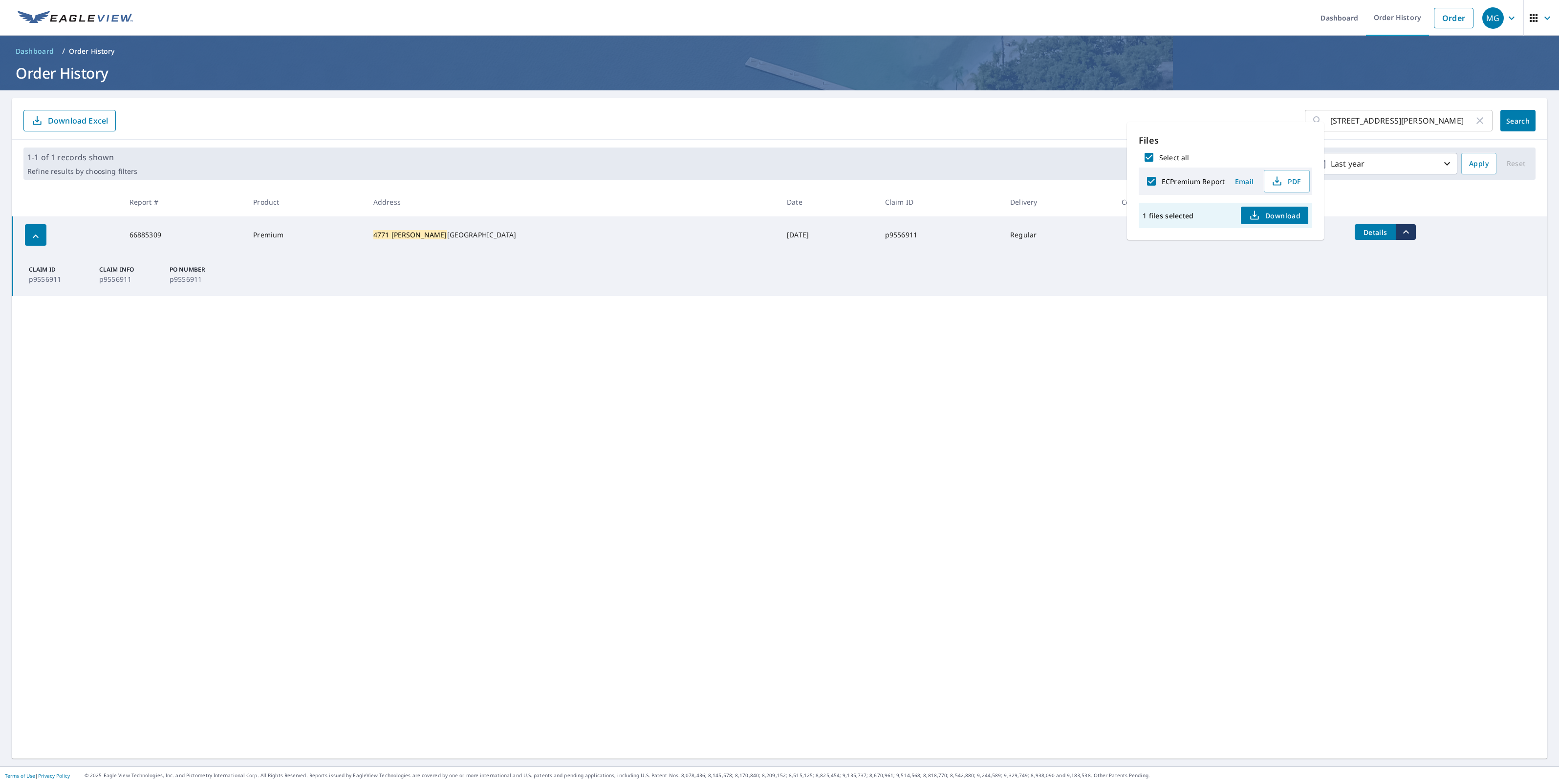
click at [1267, 211] on span "Download" at bounding box center [1275, 216] width 52 height 12
click at [1432, 112] on input "[STREET_ADDRESS][PERSON_NAME]" at bounding box center [1402, 121] width 144 height 28
paste input "[STREET_ADDRESS]"
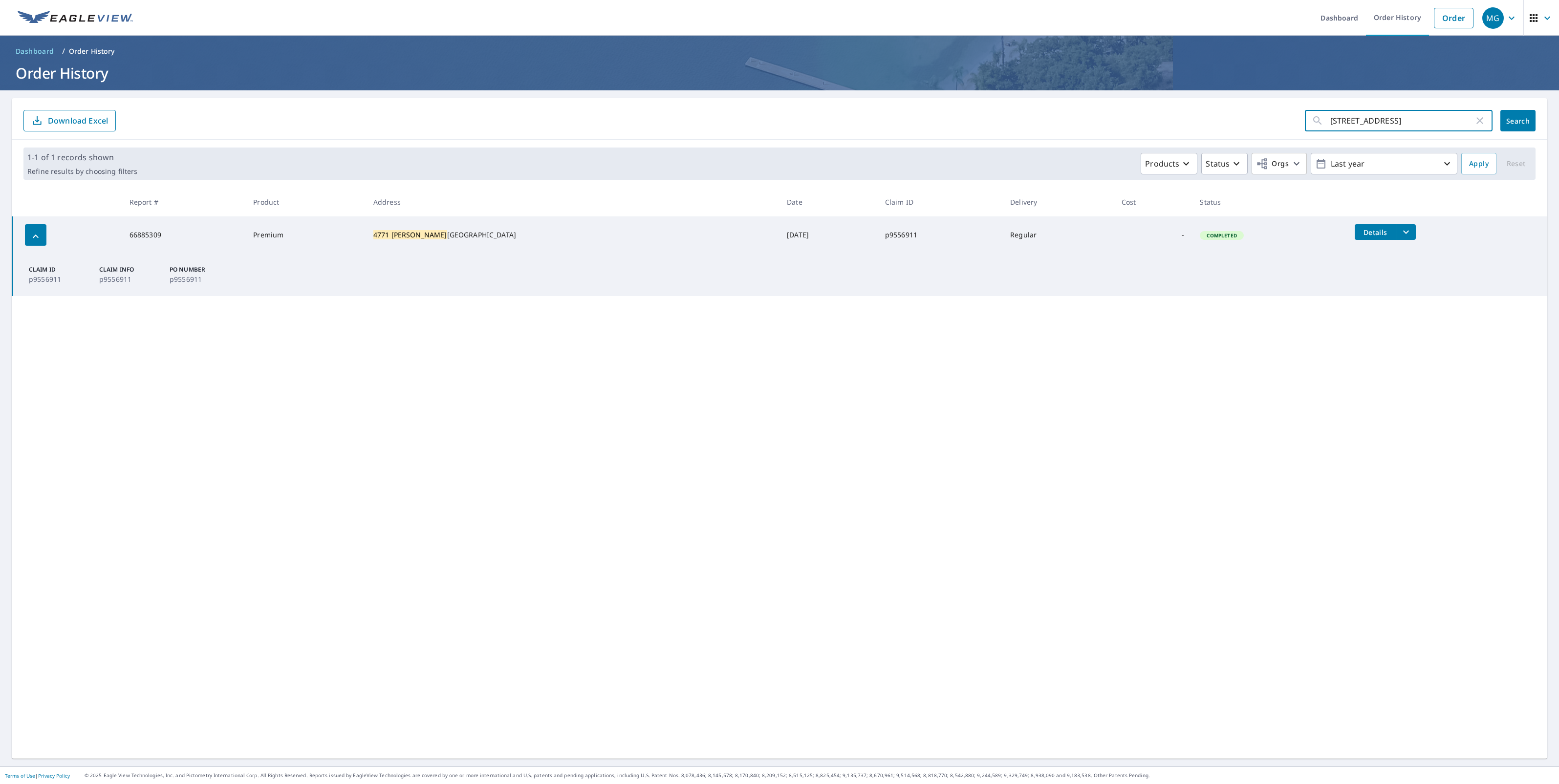
drag, startPoint x: 1332, startPoint y: 118, endPoint x: 1290, endPoint y: 118, distance: 42.0
click at [1290, 118] on form "[STREET_ADDRESS], ​ Search Download Excel" at bounding box center [780, 121] width 1512 height 22
click at [1423, 120] on input "[STREET_ADDRESS]" at bounding box center [1402, 121] width 144 height 28
type input "[STREET_ADDRESS]"
click at [1508, 120] on span "Search" at bounding box center [1518, 121] width 19 height 9
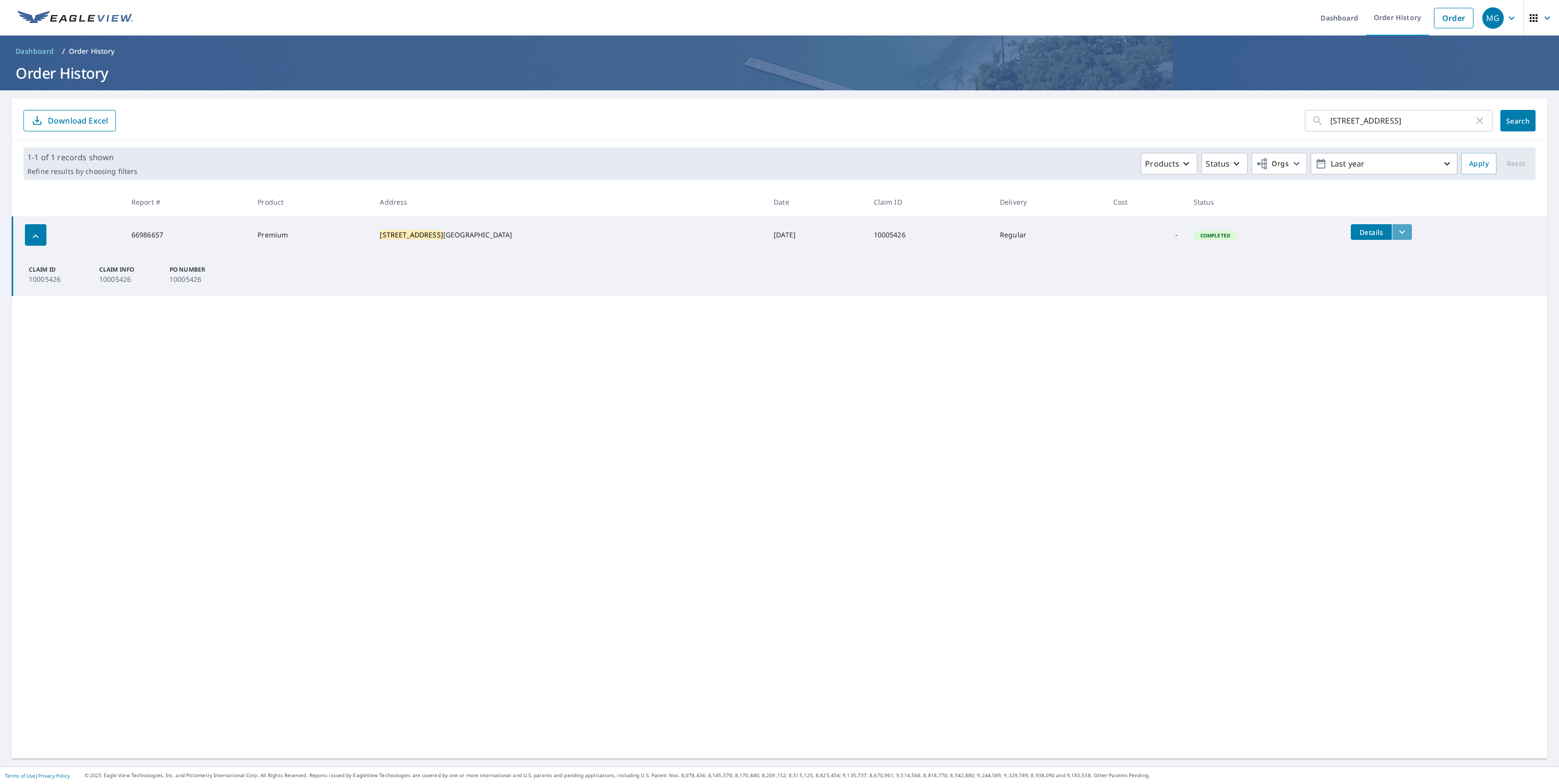
click at [1392, 232] on button "filesDropdownBtn-66986657" at bounding box center [1401, 231] width 20 height 16
click at [1203, 213] on label "ECPremium Report" at bounding box center [1191, 214] width 63 height 9
click at [1160, 213] on input "ECPremium Report" at bounding box center [1150, 215] width 21 height 21
checkbox input "true"
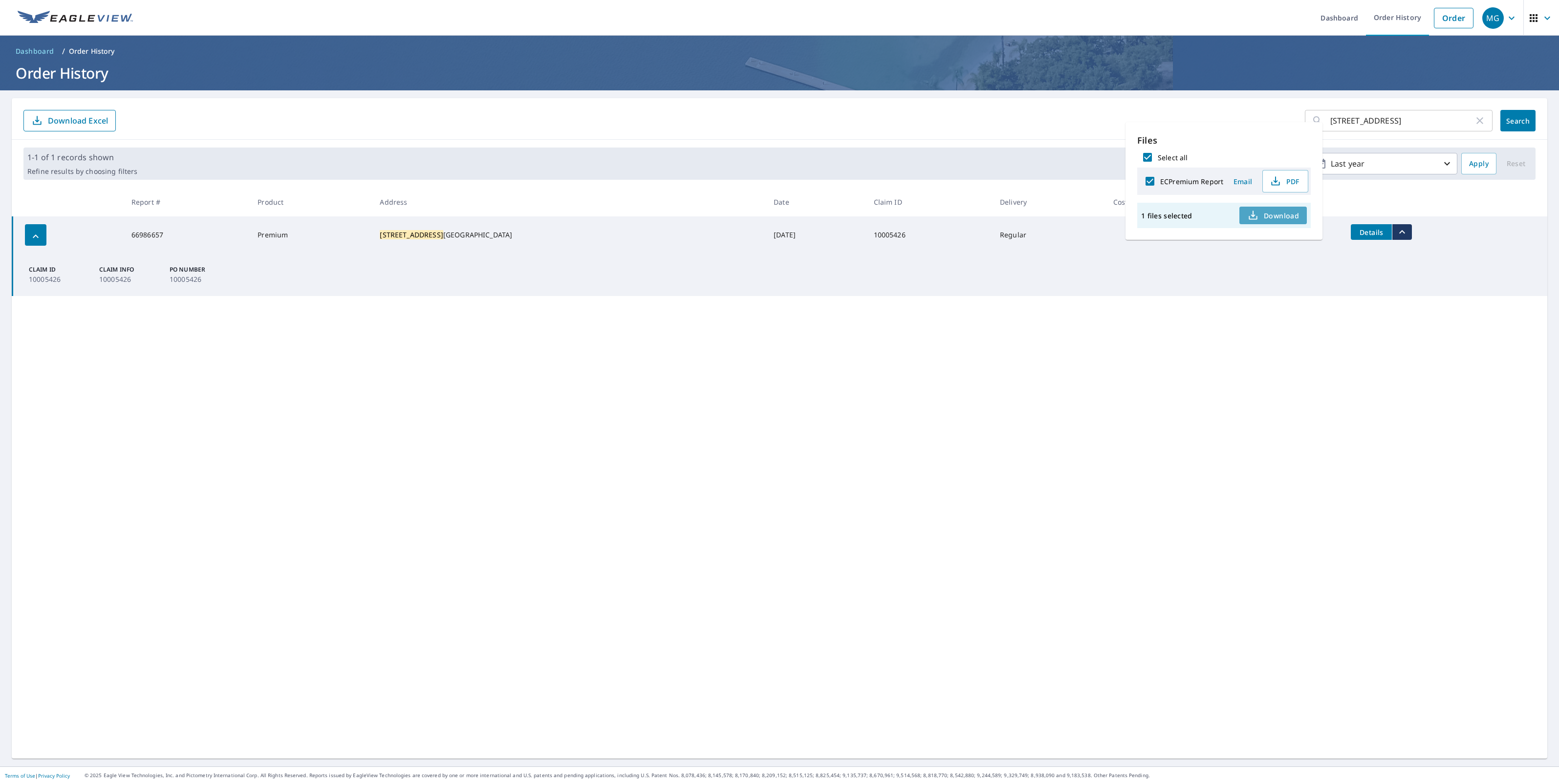
click at [1290, 217] on span "Download" at bounding box center [1273, 216] width 52 height 12
